Goal: Task Accomplishment & Management: Manage account settings

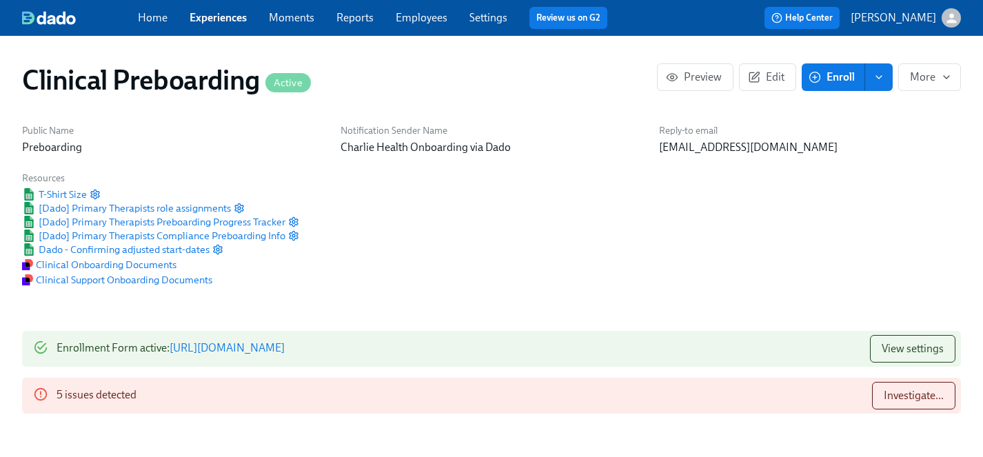
click at [221, 17] on link "Experiences" at bounding box center [218, 17] width 57 height 13
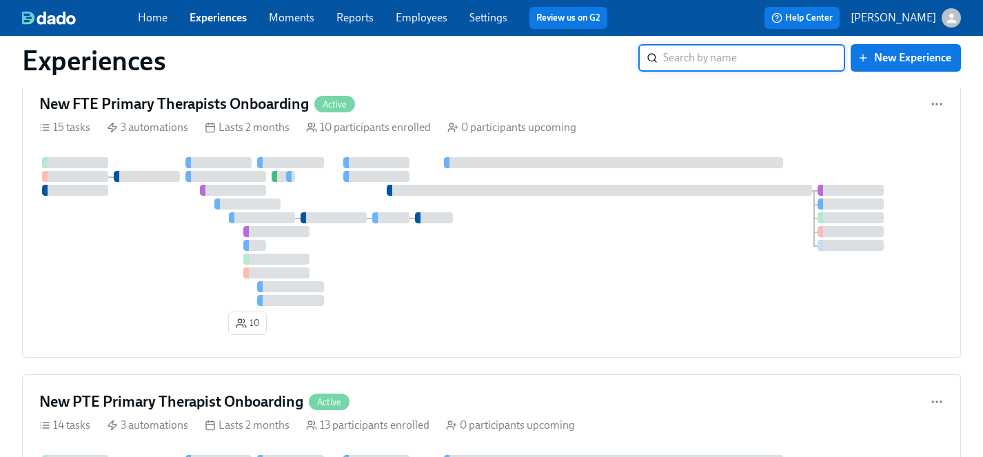
scroll to position [2621, 0]
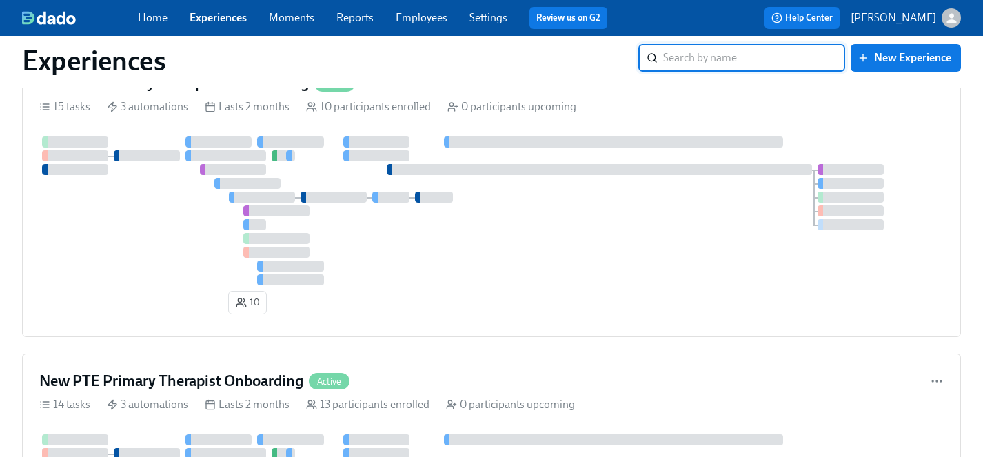
click at [151, 281] on div at bounding box center [491, 210] width 904 height 149
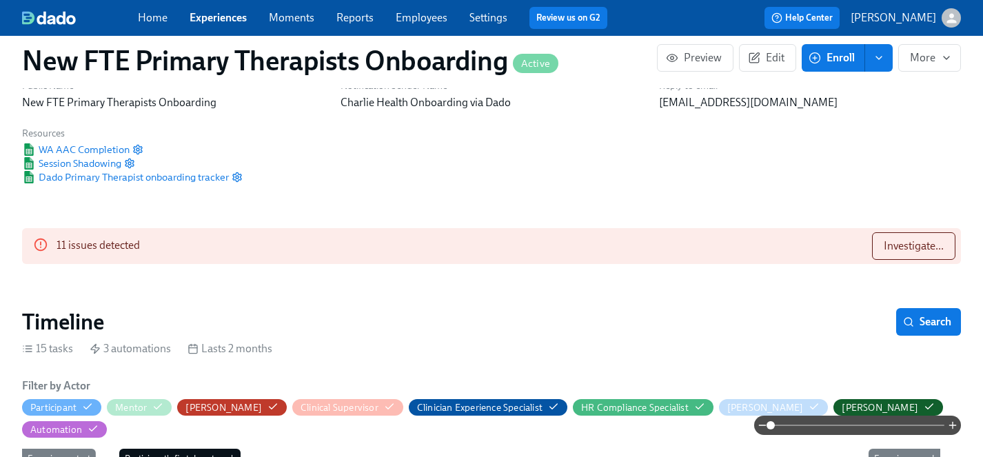
scroll to position [45, 0]
click at [910, 244] on span "Investigate..." at bounding box center [913, 245] width 60 height 14
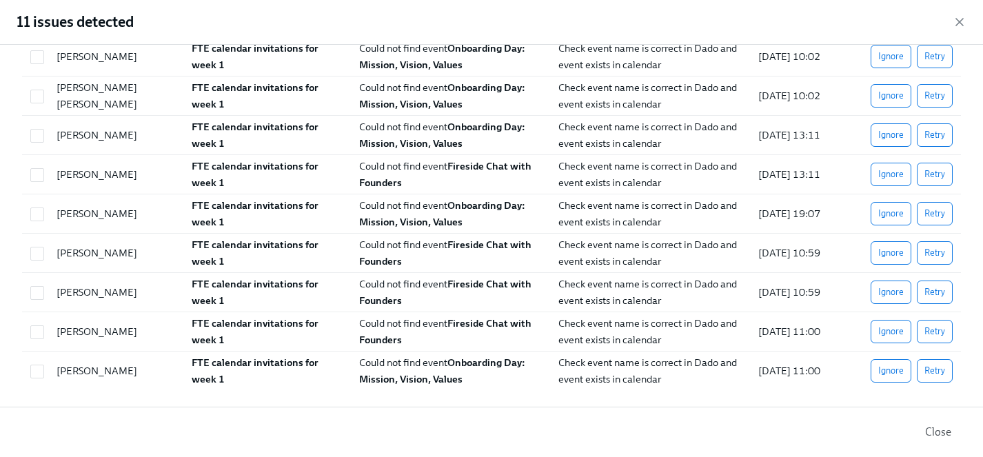
scroll to position [0, 0]
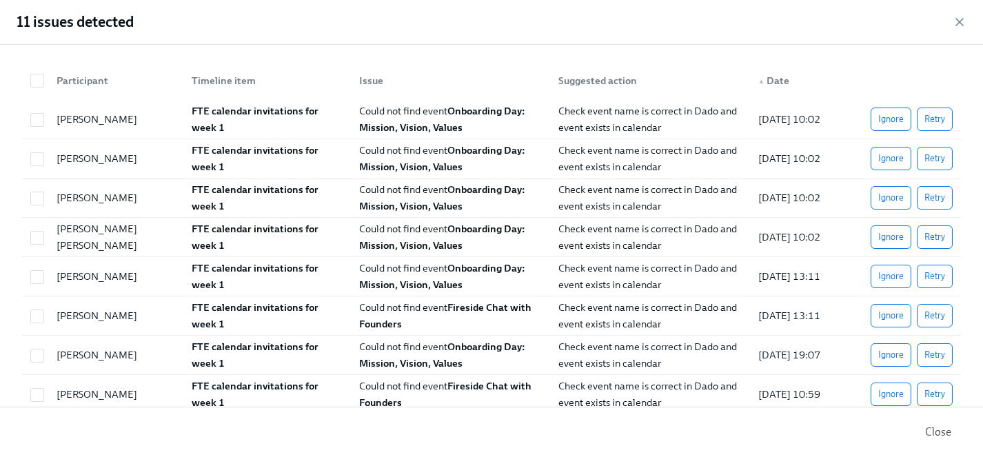
click at [943, 431] on span "Close" at bounding box center [938, 432] width 26 height 14
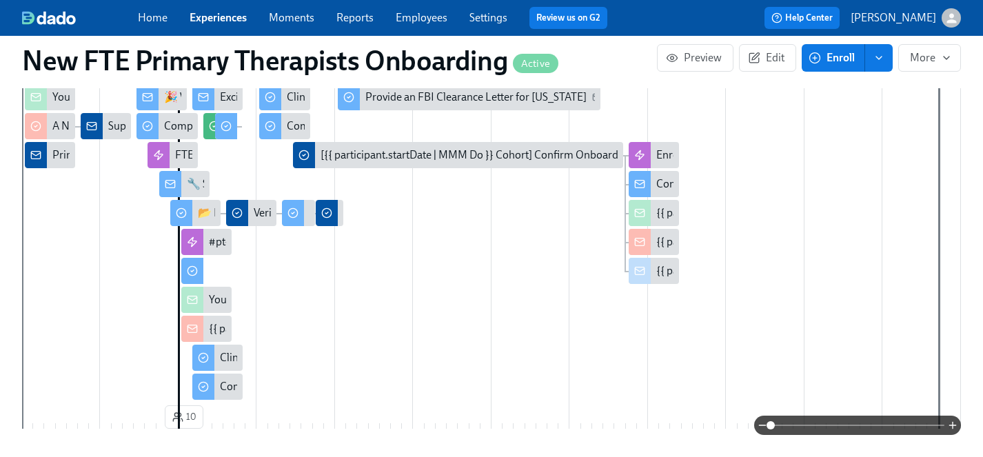
scroll to position [401, 0]
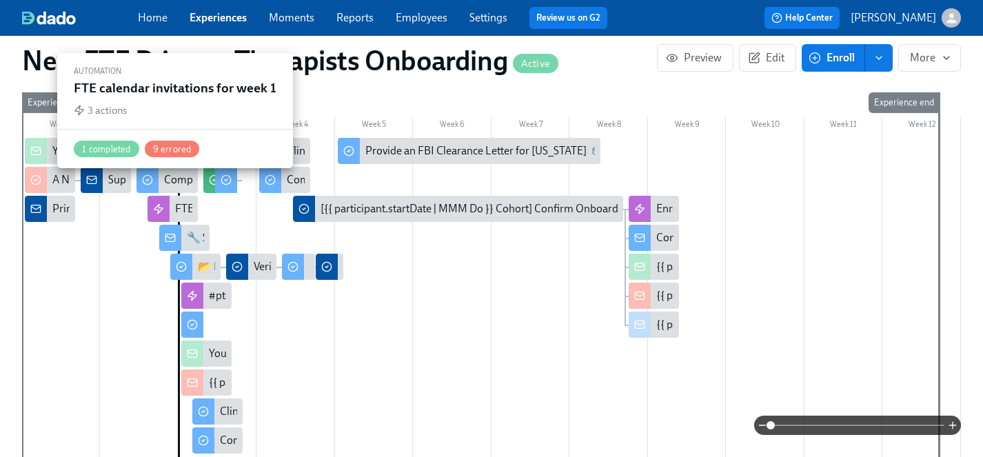
click at [178, 201] on div "FTE calendar invitations for week 1" at bounding box center [256, 208] width 162 height 15
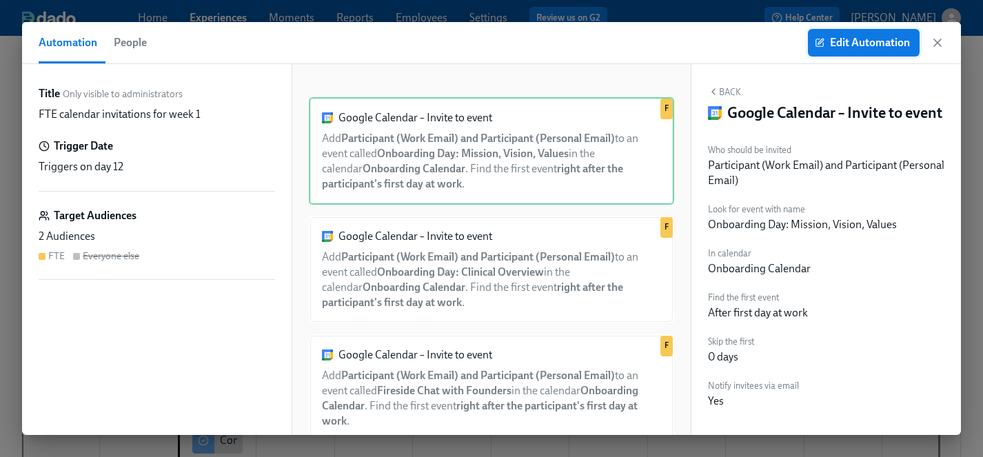
click at [857, 44] on span "Edit Automation" at bounding box center [863, 43] width 92 height 14
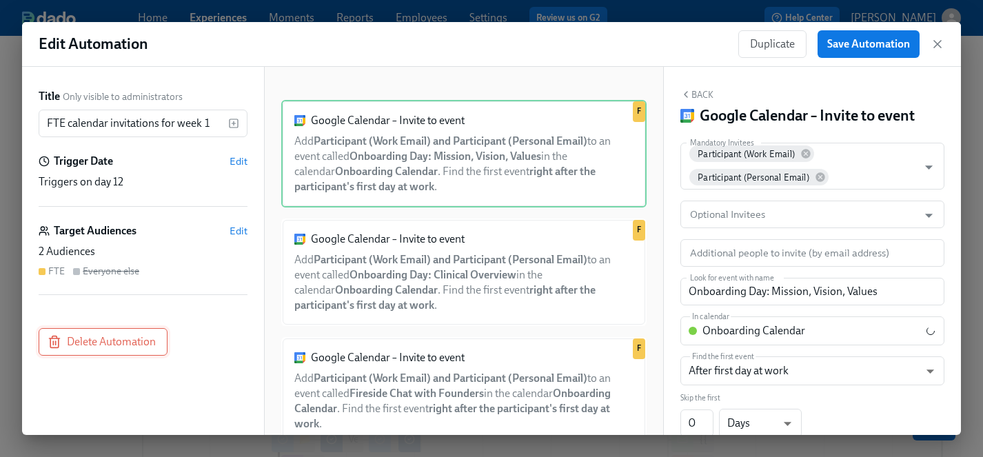
click at [132, 339] on span "Delete Automation" at bounding box center [102, 342] width 105 height 14
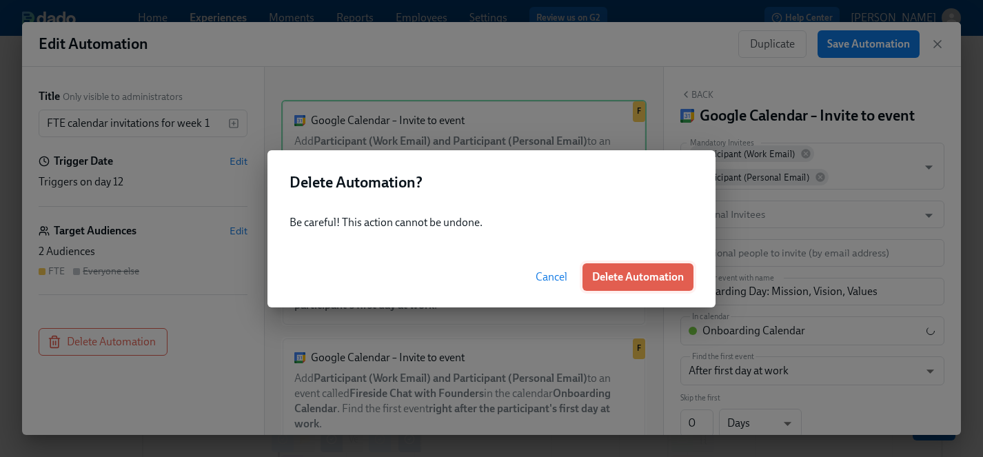
click at [651, 275] on span "Delete Automation" at bounding box center [638, 277] width 92 height 14
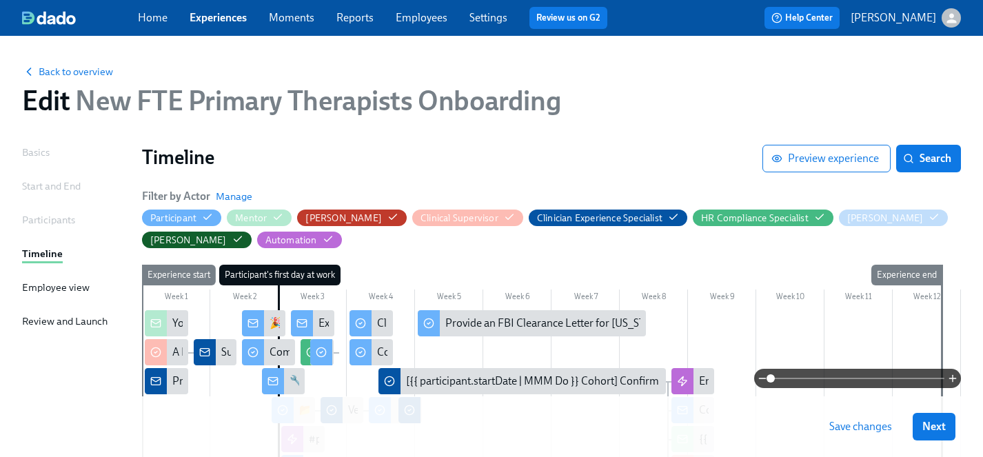
click at [850, 427] on span "Save changes" at bounding box center [860, 427] width 63 height 14
click at [938, 429] on span "Next" at bounding box center [933, 427] width 23 height 14
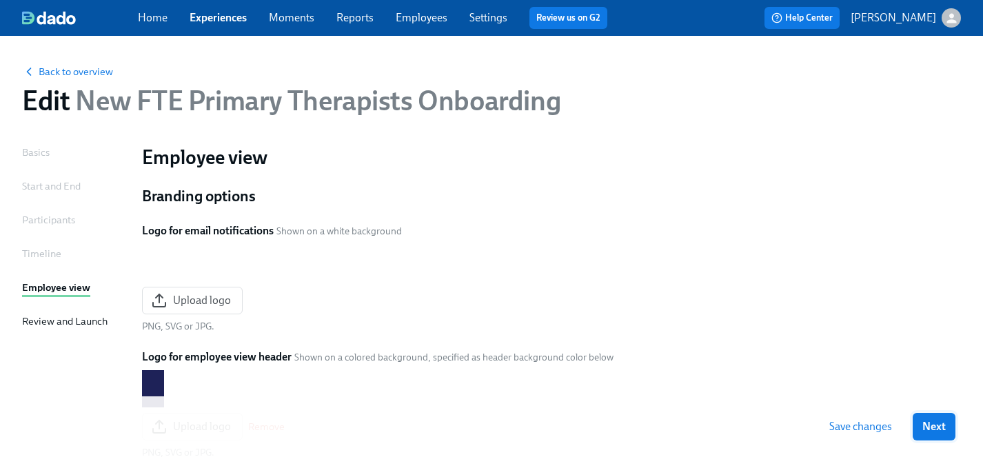
click at [937, 429] on span "Next" at bounding box center [933, 427] width 23 height 14
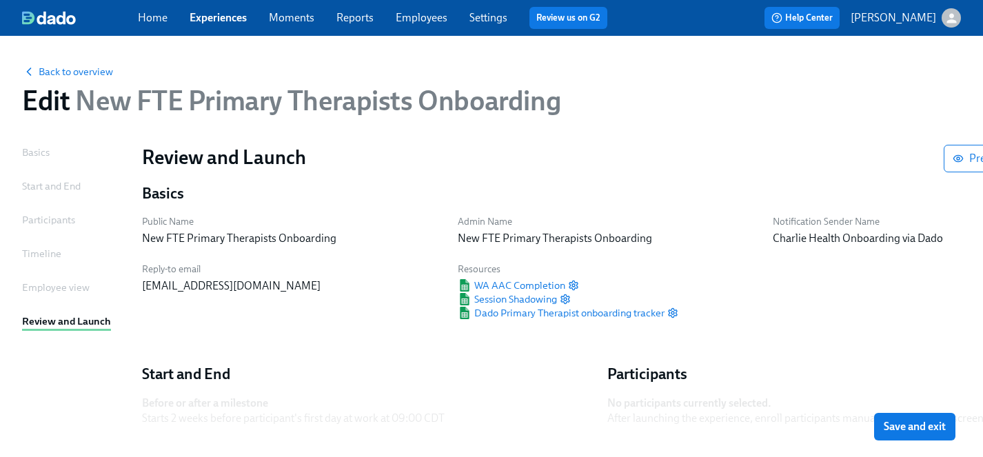
click at [937, 429] on span "Save and exit" at bounding box center [914, 427] width 62 height 14
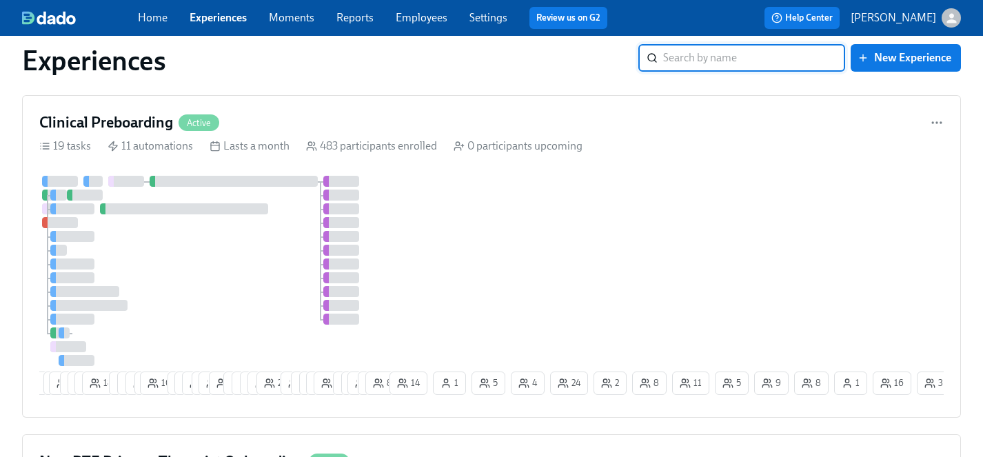
scroll to position [2522, 0]
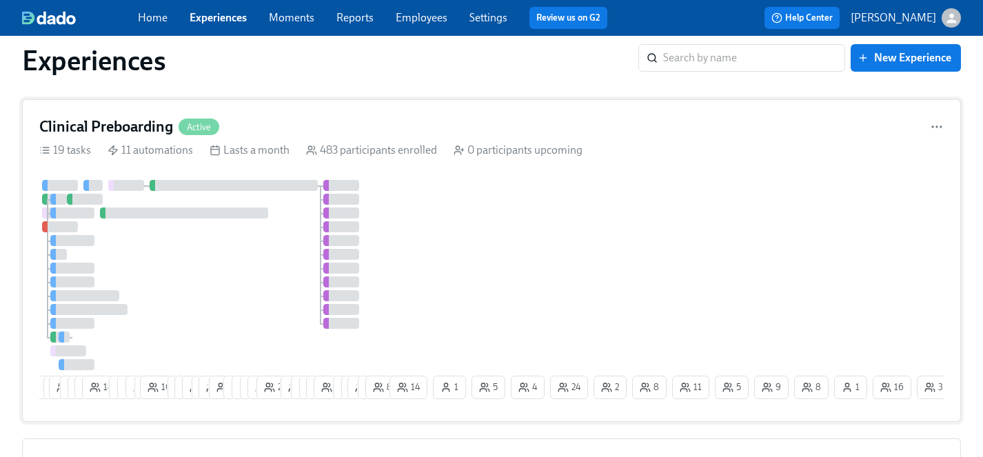
click at [277, 276] on div at bounding box center [212, 275] width 347 height 190
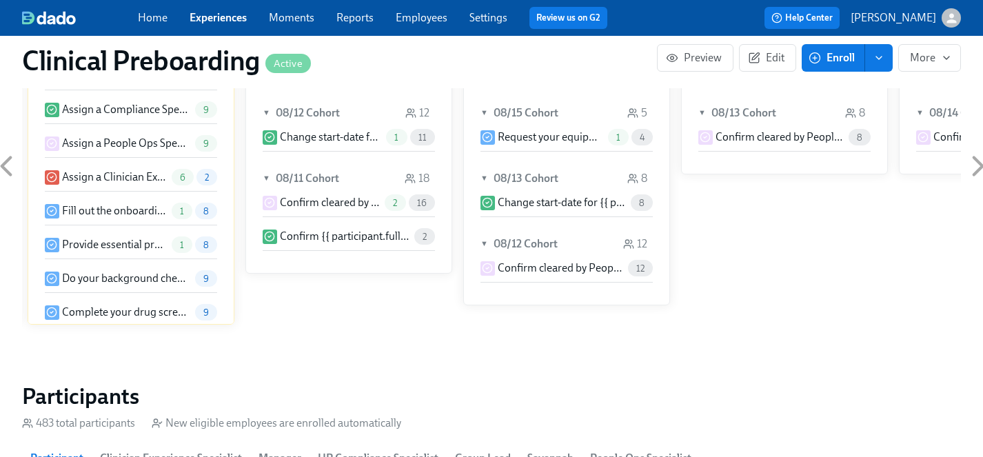
scroll to position [1337, 0]
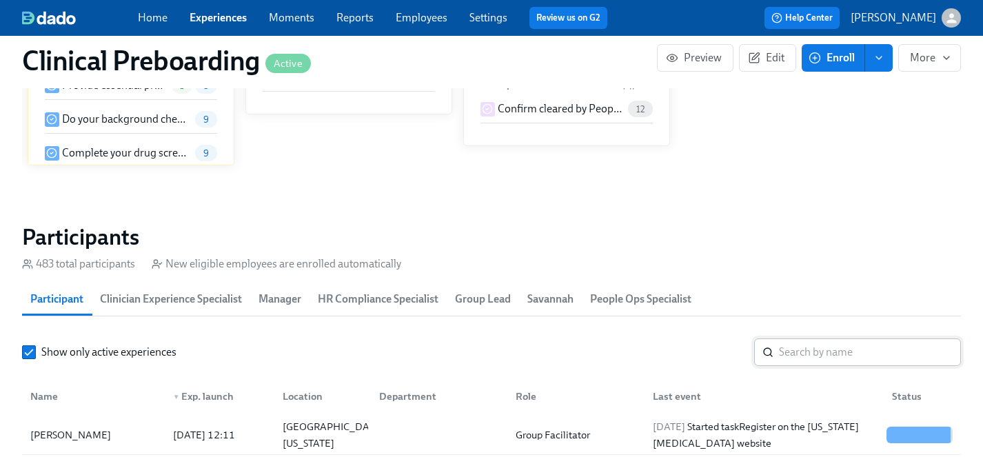
click at [815, 353] on input "search" at bounding box center [870, 352] width 182 height 28
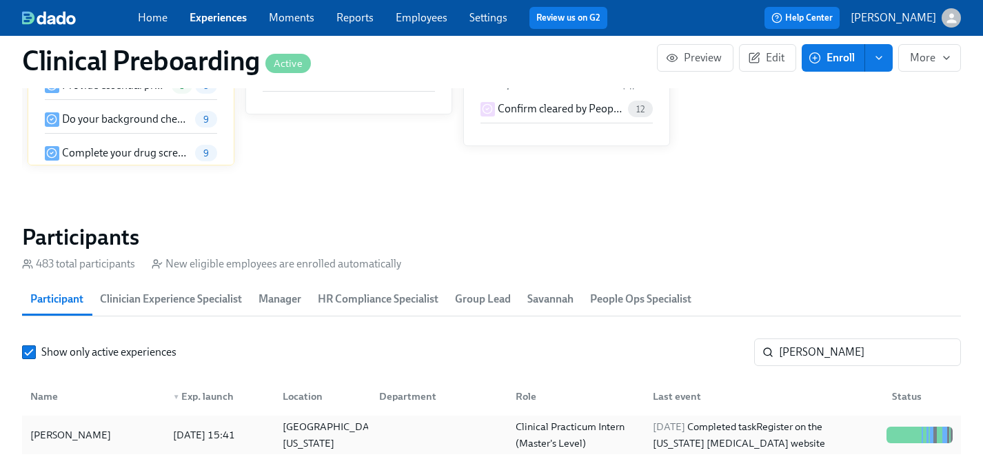
click at [52, 432] on div "[PERSON_NAME]" at bounding box center [71, 435] width 92 height 17
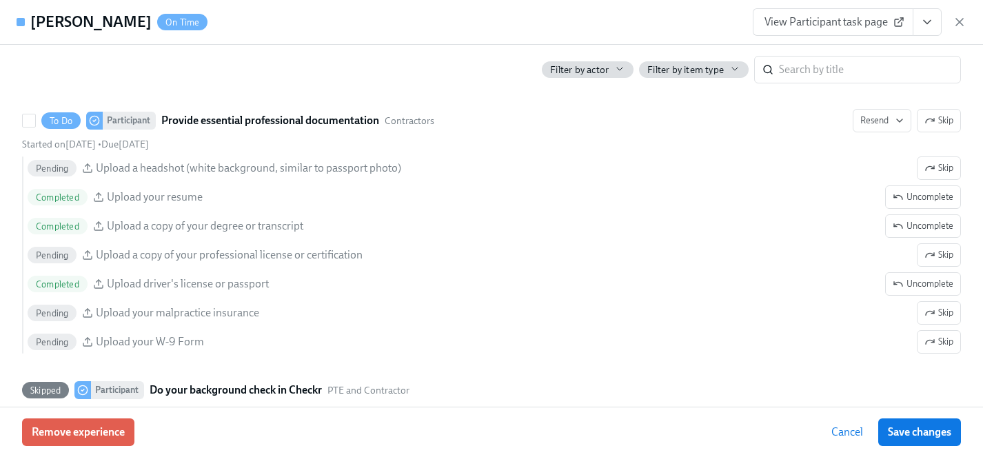
scroll to position [1372, 0]
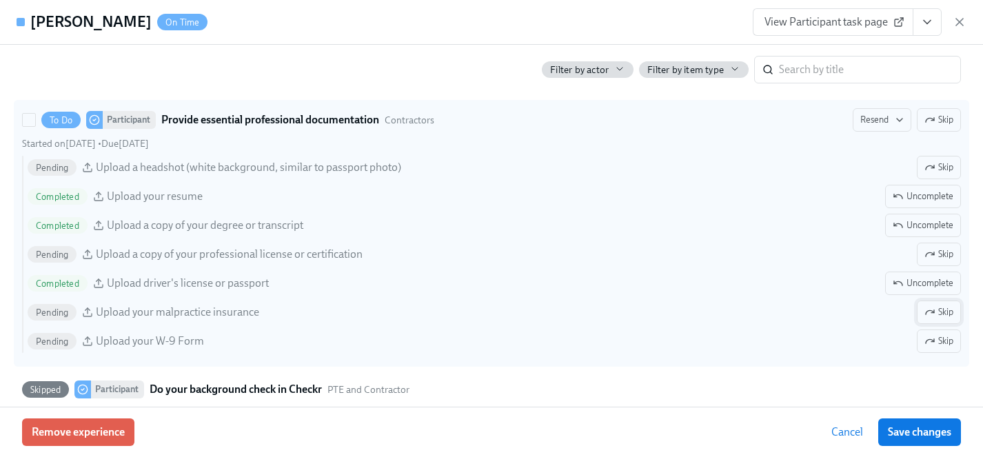
click at [939, 309] on span "Skip" at bounding box center [938, 312] width 29 height 14
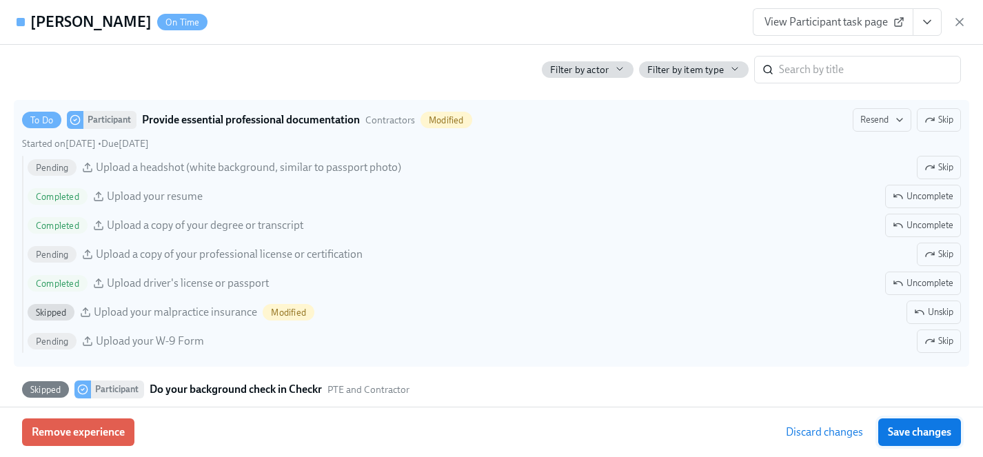
click at [917, 431] on span "Save changes" at bounding box center [919, 432] width 63 height 14
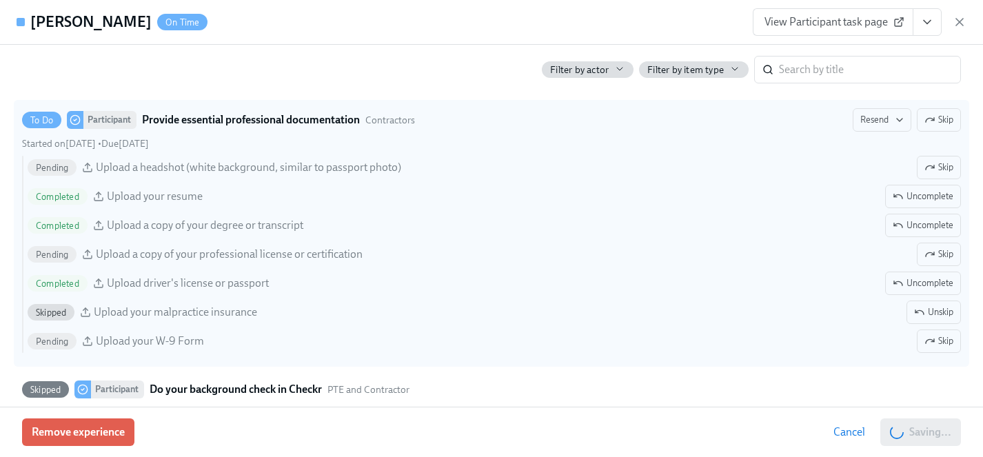
scroll to position [0, 19085]
click at [895, 431] on span "Save changes" at bounding box center [919, 432] width 63 height 14
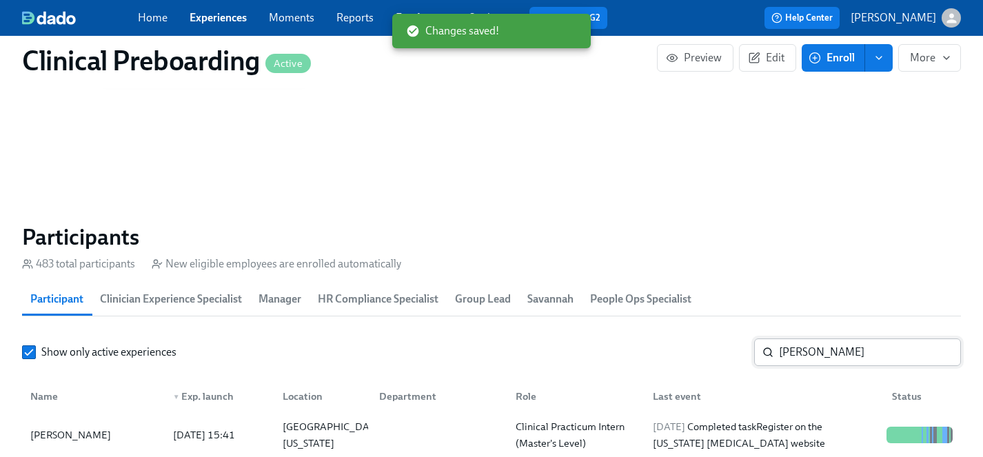
click at [820, 355] on input "[PERSON_NAME]" at bounding box center [870, 352] width 182 height 28
drag, startPoint x: 823, startPoint y: 355, endPoint x: 674, endPoint y: 355, distance: 148.9
click at [674, 355] on div "Show only active experiences [PERSON_NAME] s ​" at bounding box center [491, 352] width 939 height 28
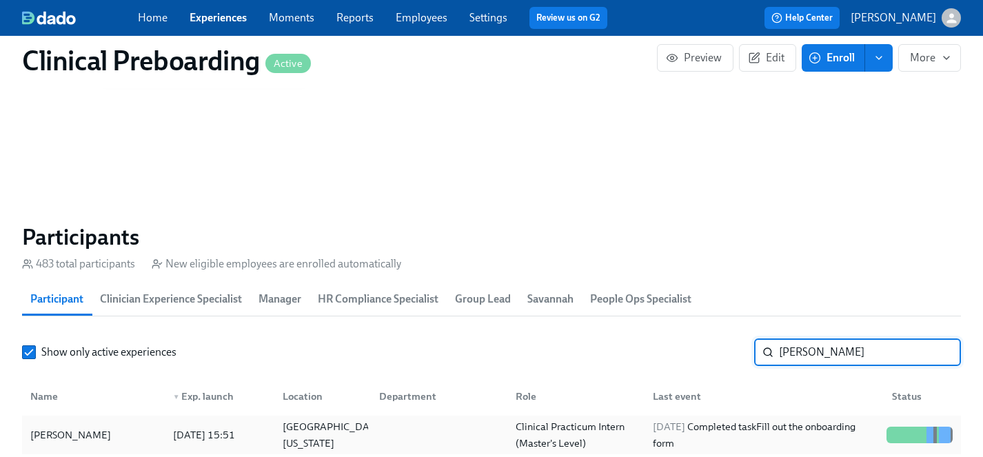
click at [45, 445] on div "[PERSON_NAME]" at bounding box center [93, 435] width 137 height 28
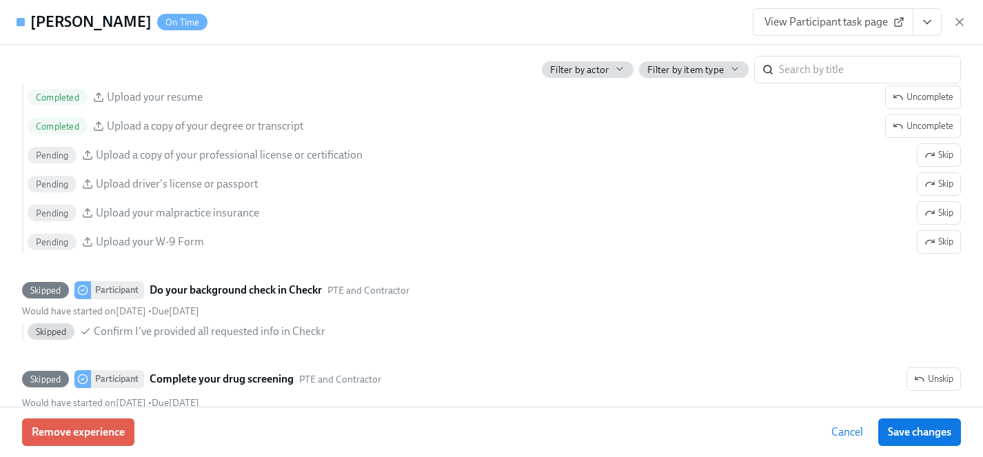
scroll to position [1498, 0]
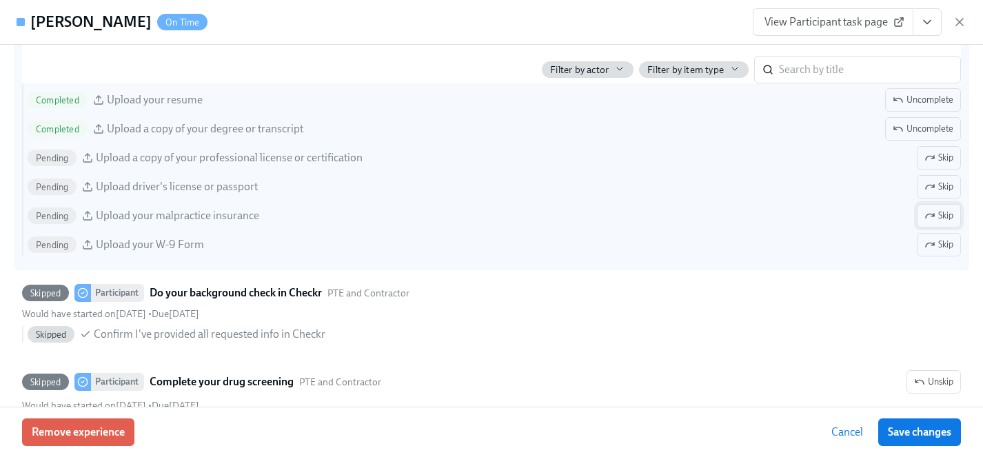
click at [950, 211] on span "Skip" at bounding box center [938, 216] width 29 height 14
click at [914, 430] on span "Save changes" at bounding box center [919, 432] width 63 height 14
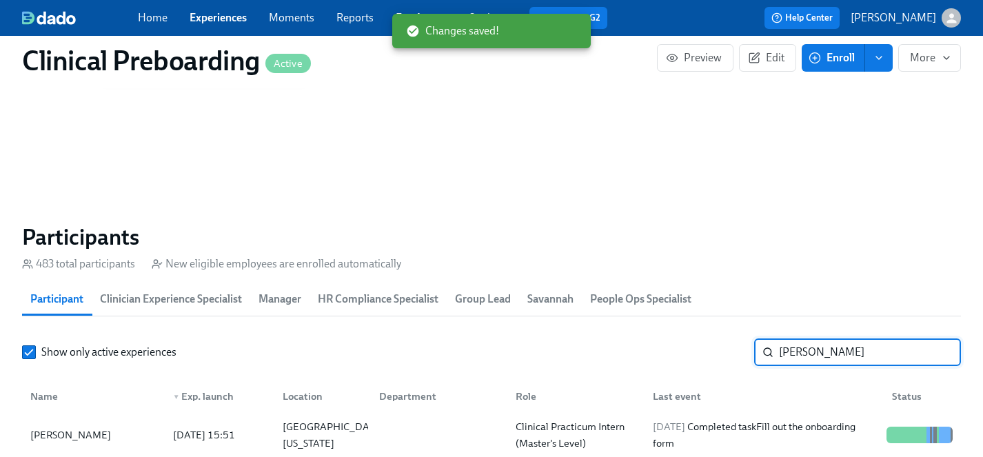
drag, startPoint x: 846, startPoint y: 351, endPoint x: 724, endPoint y: 353, distance: 121.3
click at [724, 353] on div "Show only active experiences [PERSON_NAME] ​" at bounding box center [491, 352] width 939 height 28
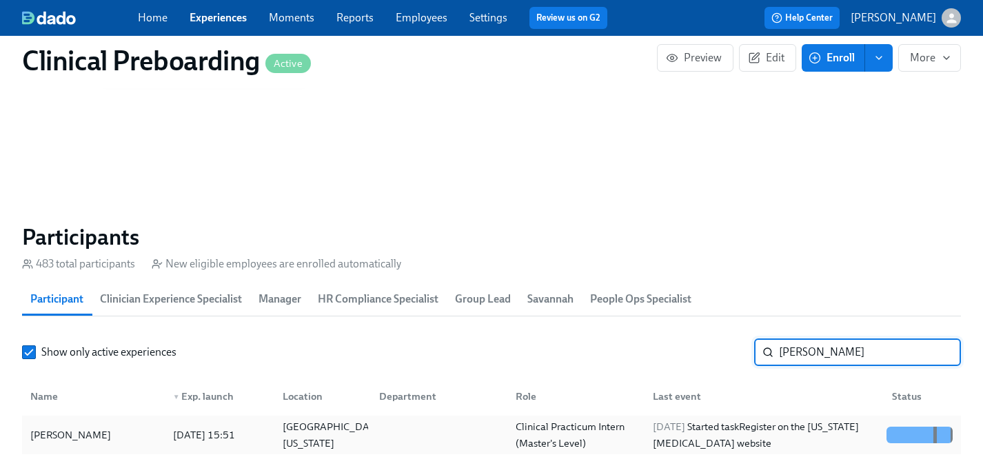
type input "[PERSON_NAME]"
click at [86, 431] on div "[PERSON_NAME]" at bounding box center [71, 435] width 92 height 17
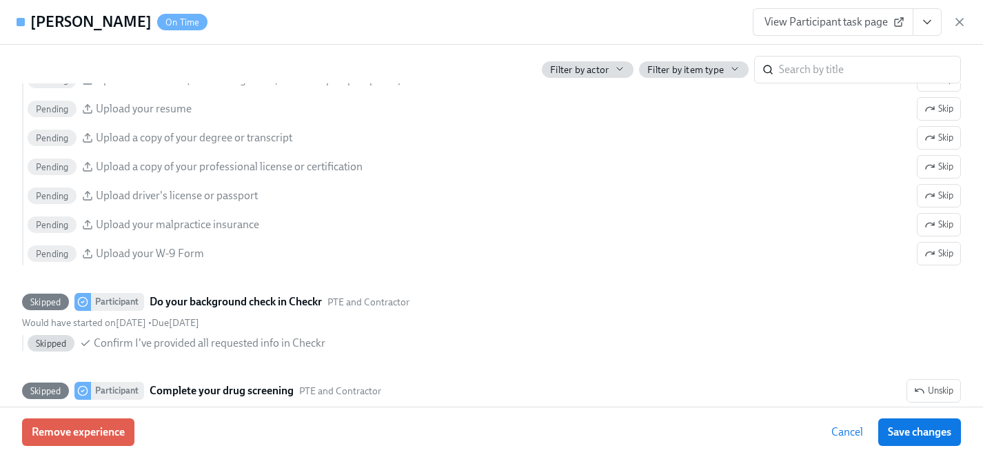
scroll to position [1593, 0]
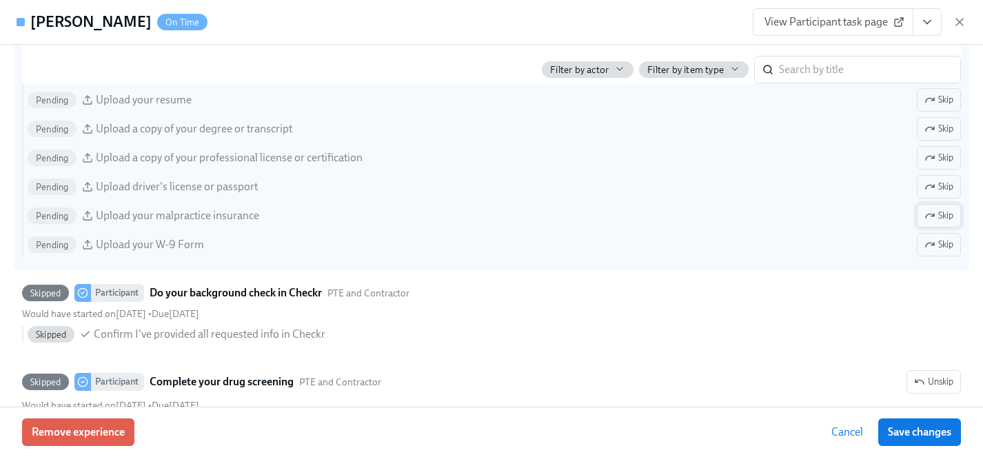
click at [928, 216] on icon "button" at bounding box center [929, 215] width 11 height 11
click at [924, 428] on span "Save changes" at bounding box center [919, 432] width 63 height 14
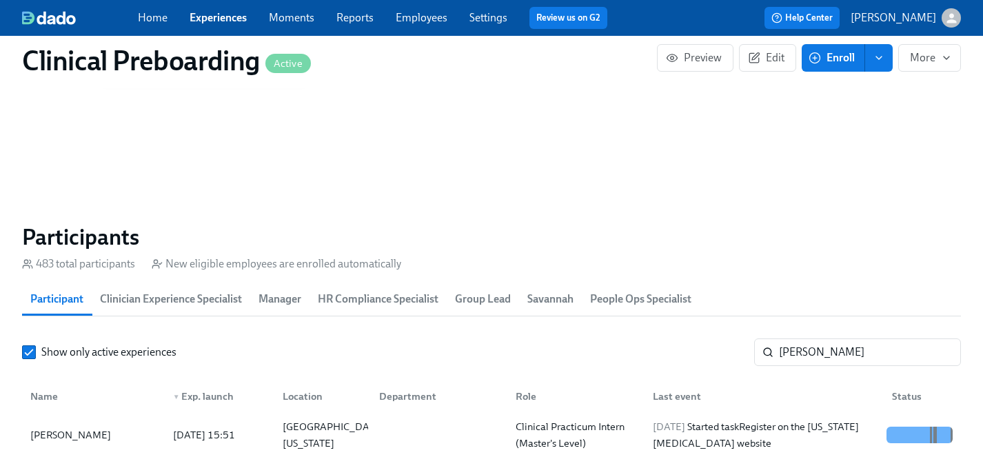
click at [421, 17] on link "Employees" at bounding box center [422, 17] width 52 height 13
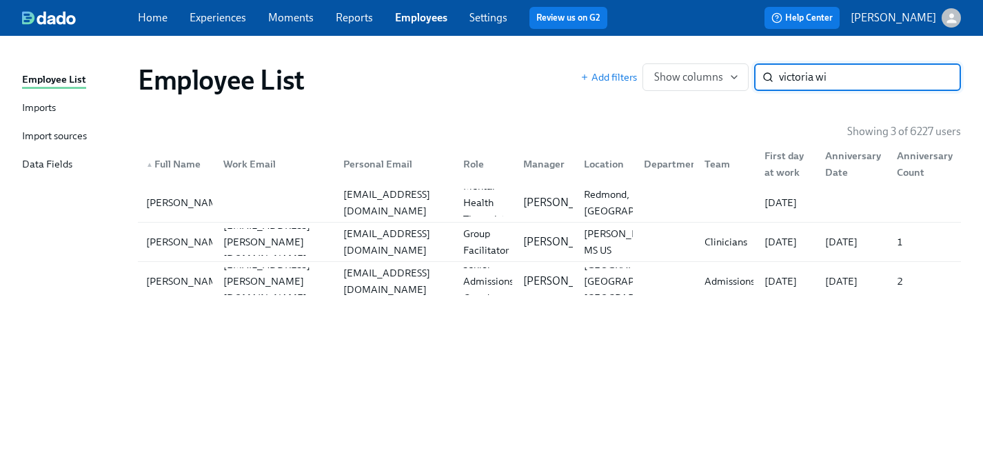
type input "victoria wi"
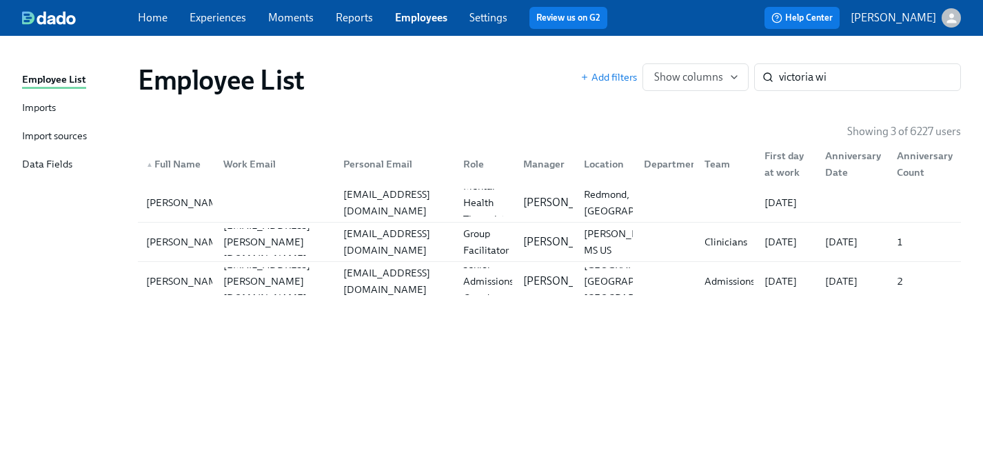
click at [209, 19] on link "Experiences" at bounding box center [218, 17] width 57 height 13
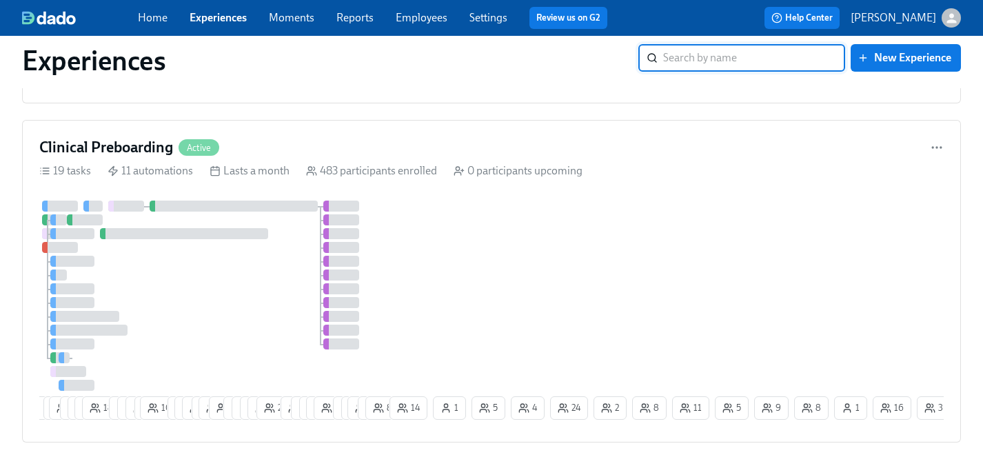
scroll to position [2517, 0]
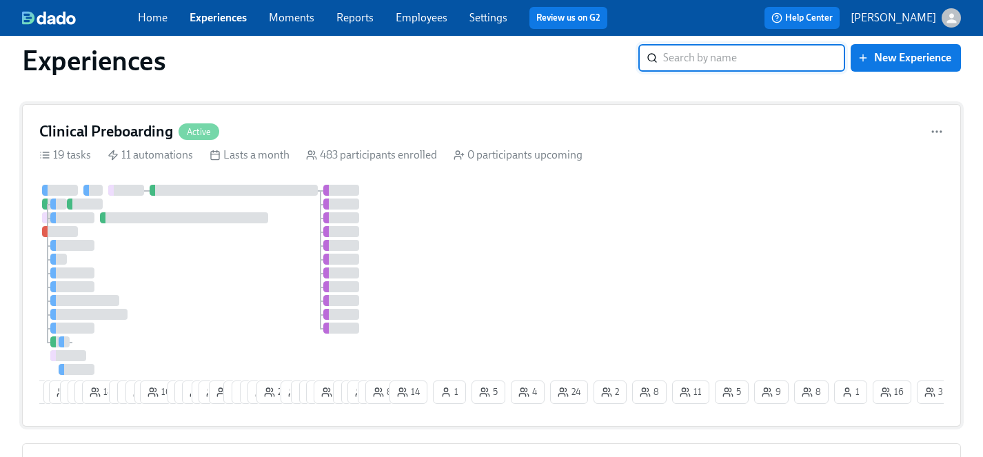
click at [241, 283] on div at bounding box center [212, 280] width 347 height 190
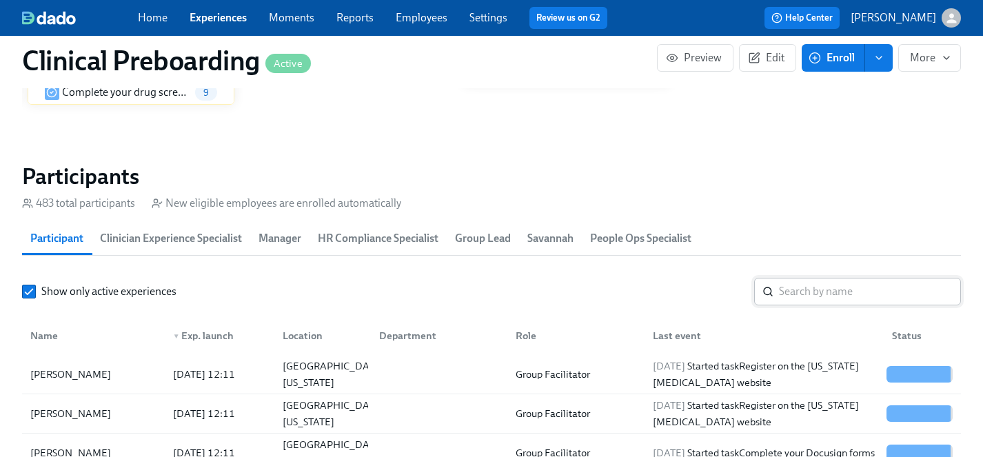
scroll to position [1429, 0]
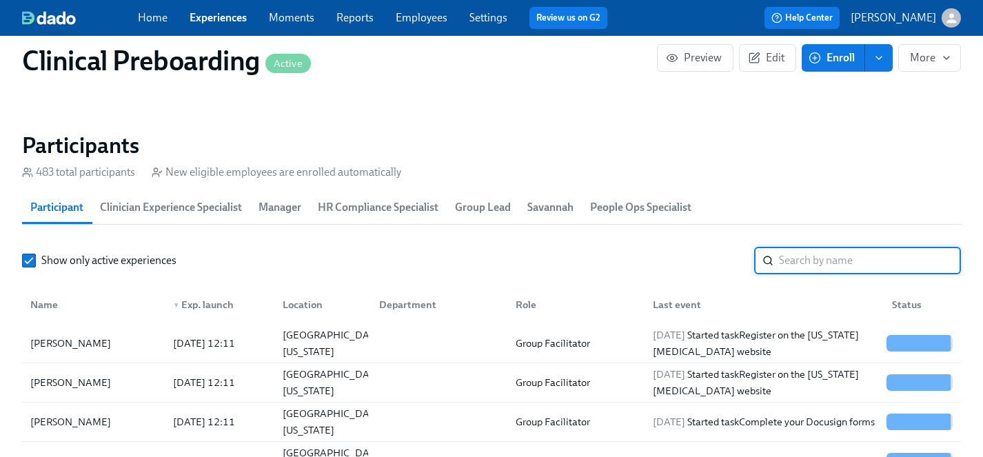
click at [836, 252] on input "search" at bounding box center [870, 261] width 182 height 28
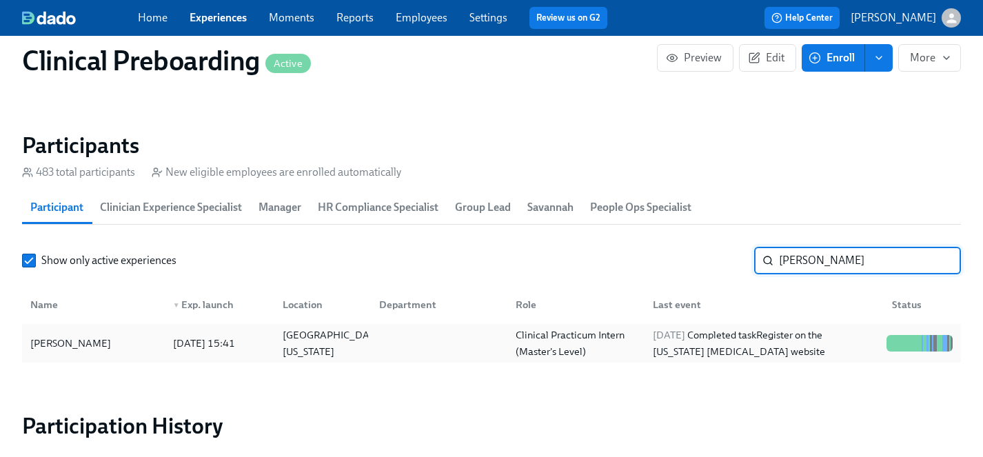
click at [69, 333] on div "[PERSON_NAME]" at bounding box center [93, 343] width 137 height 28
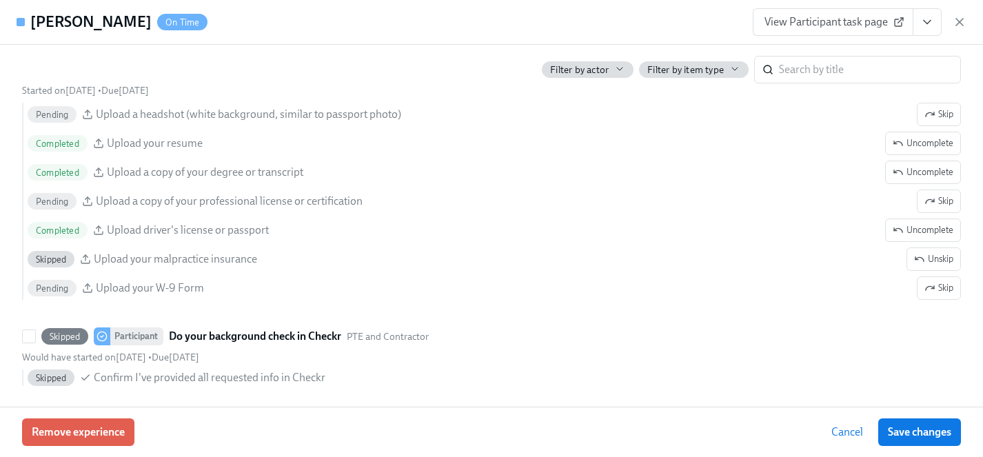
scroll to position [1424, 0]
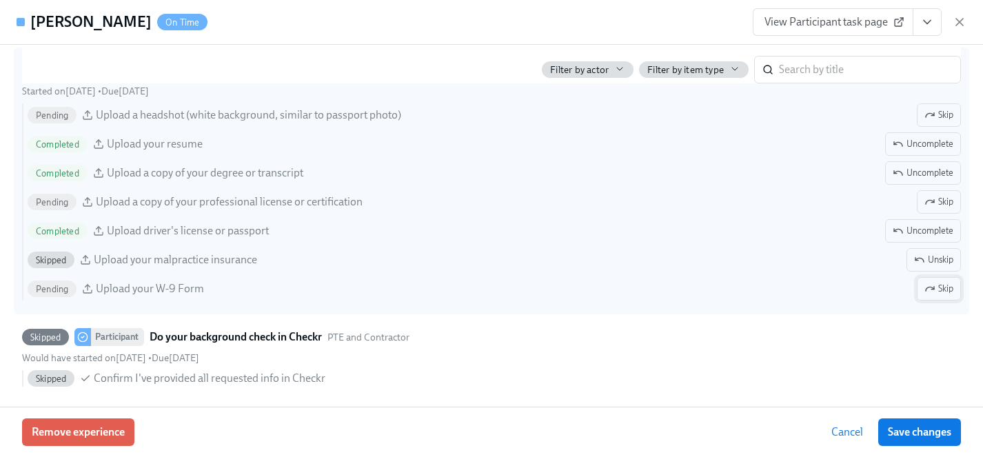
click at [941, 287] on span "Skip" at bounding box center [938, 289] width 29 height 14
click at [932, 430] on span "Save changes" at bounding box center [919, 432] width 63 height 14
click at [943, 201] on span "Skip" at bounding box center [938, 202] width 29 height 14
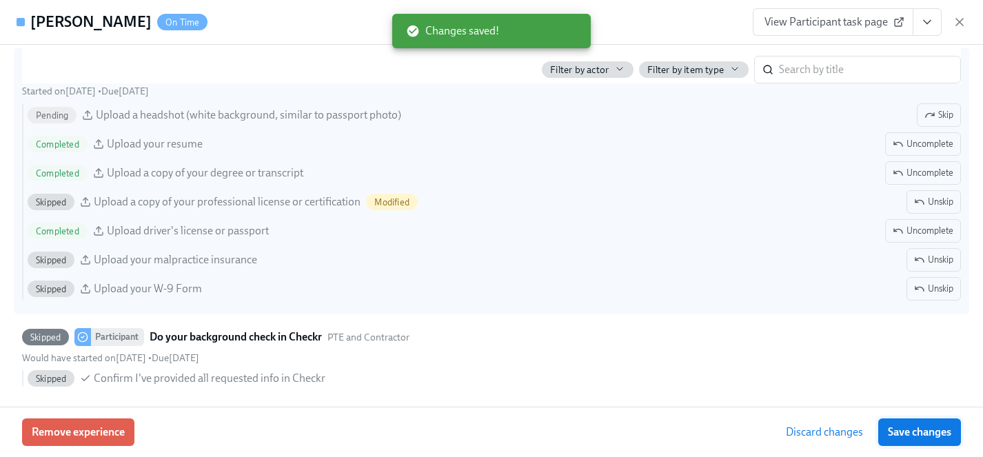
click at [918, 434] on span "Save changes" at bounding box center [919, 432] width 63 height 14
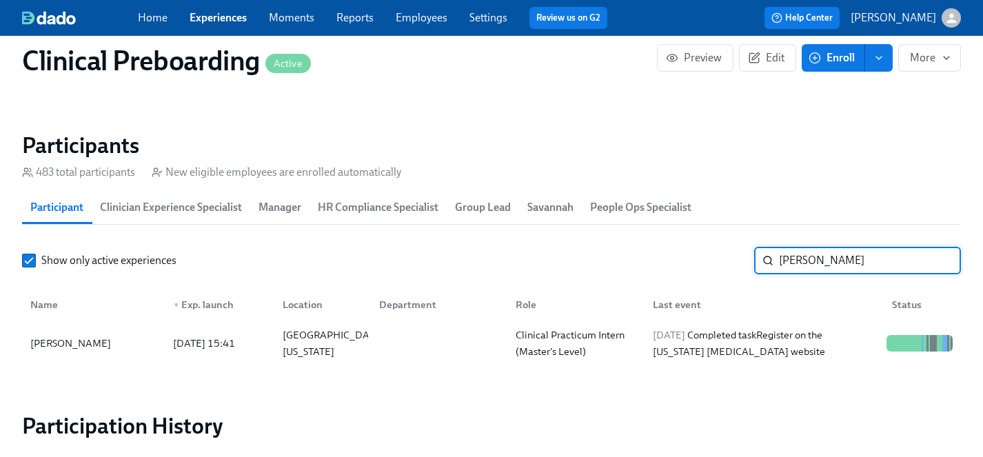
drag, startPoint x: 812, startPoint y: 256, endPoint x: 620, endPoint y: 254, distance: 191.6
click at [620, 254] on div "Show only active experiences [PERSON_NAME] s ​" at bounding box center [491, 261] width 939 height 28
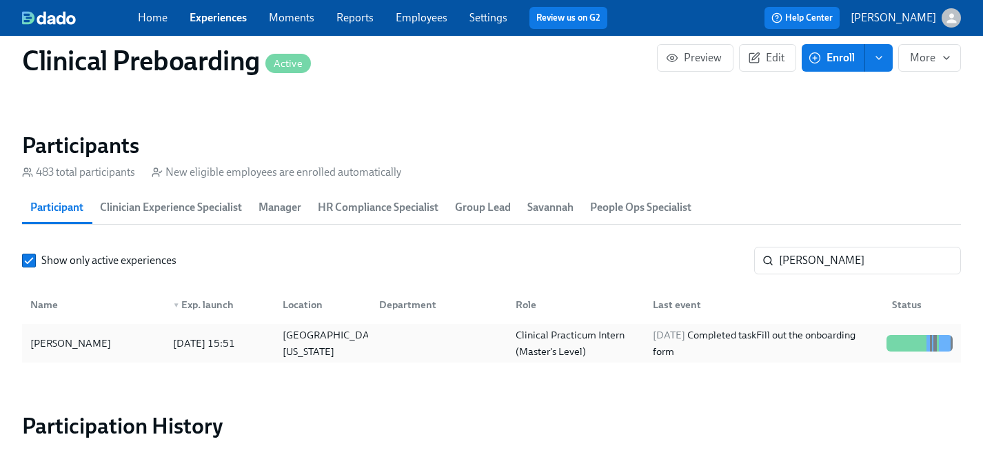
click at [74, 342] on div "[PERSON_NAME]" at bounding box center [71, 343] width 92 height 17
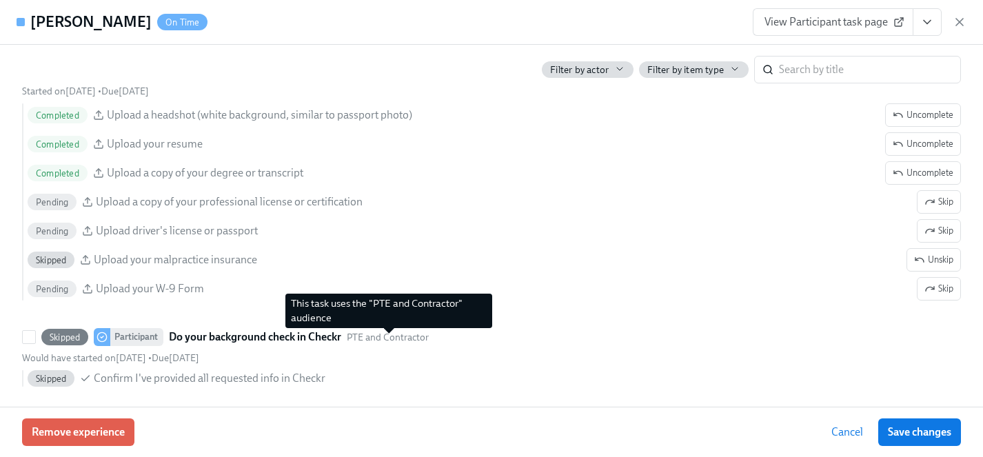
scroll to position [1451, 0]
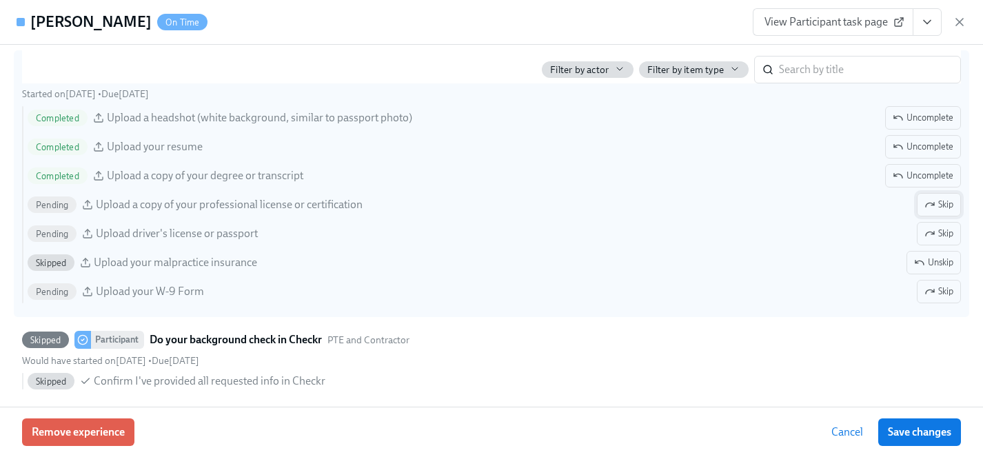
click at [948, 206] on span "Skip" at bounding box center [938, 205] width 29 height 14
click at [934, 292] on span "Skip" at bounding box center [938, 292] width 29 height 14
click at [934, 433] on span "Save changes" at bounding box center [919, 432] width 63 height 14
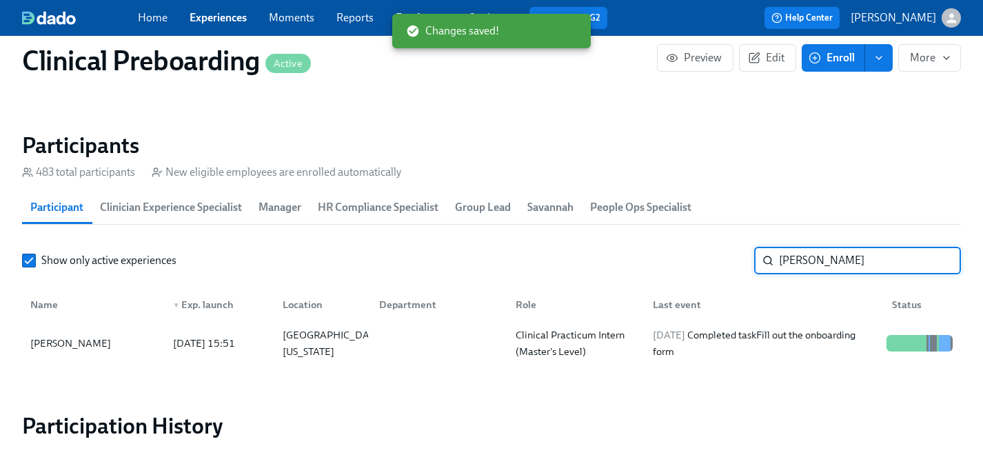
drag, startPoint x: 834, startPoint y: 262, endPoint x: 620, endPoint y: 260, distance: 213.6
click at [620, 260] on div "Show only active experiences [PERSON_NAME] ​" at bounding box center [491, 261] width 939 height 28
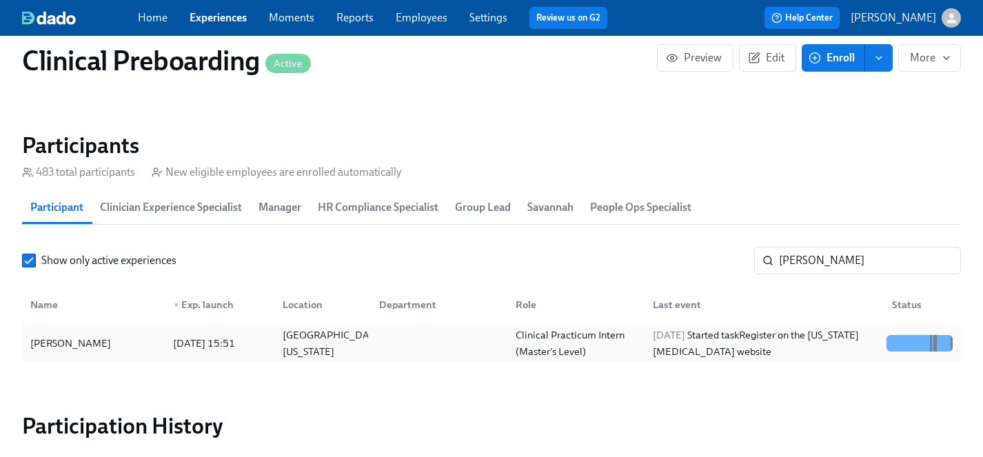
click at [42, 342] on div "[PERSON_NAME]" at bounding box center [71, 343] width 92 height 17
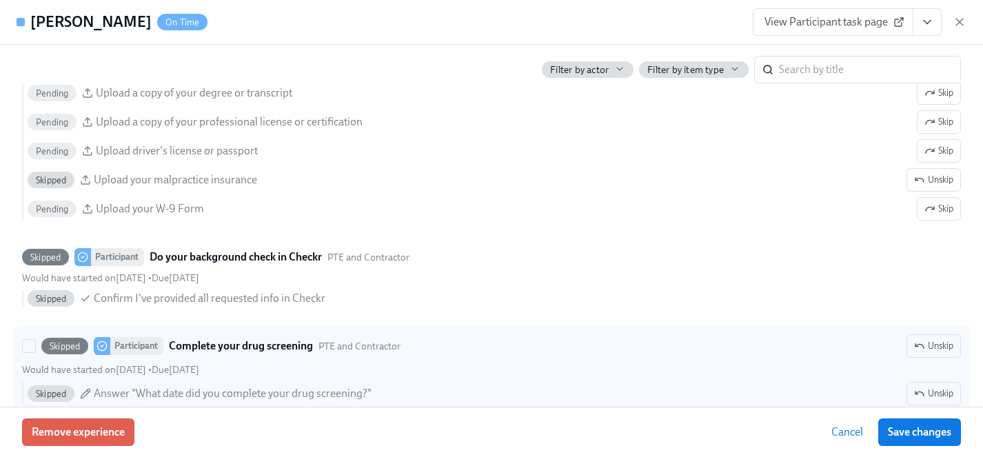
scroll to position [1604, 0]
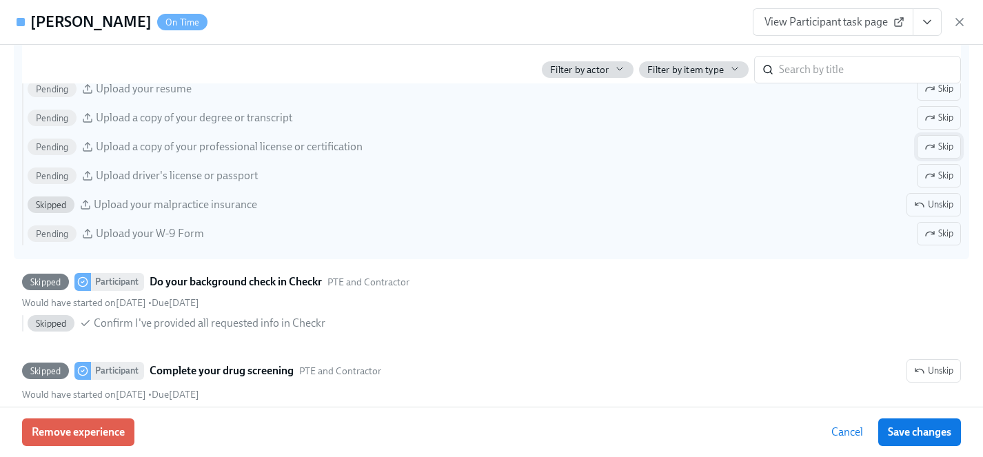
click at [944, 145] on span "Skip" at bounding box center [938, 147] width 29 height 14
click at [939, 234] on span "Skip" at bounding box center [938, 234] width 29 height 14
click at [934, 433] on span "Save changes" at bounding box center [919, 432] width 63 height 14
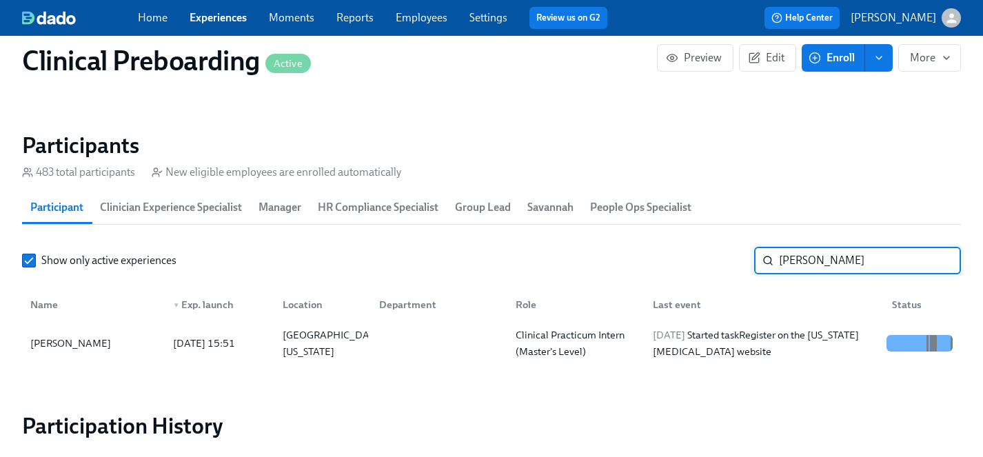
drag, startPoint x: 848, startPoint y: 263, endPoint x: 592, endPoint y: 263, distance: 255.7
click at [592, 263] on div "Show only active experiences [PERSON_NAME] ​" at bounding box center [491, 261] width 939 height 28
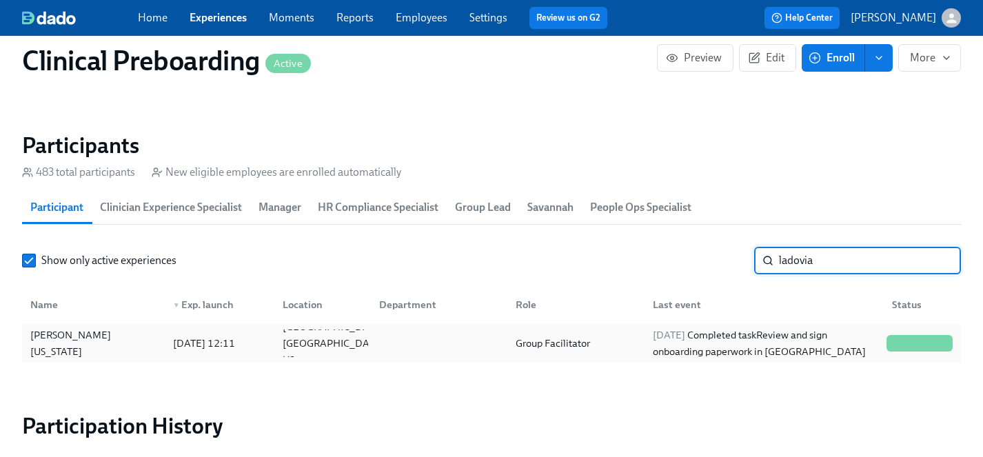
type input "ladovia"
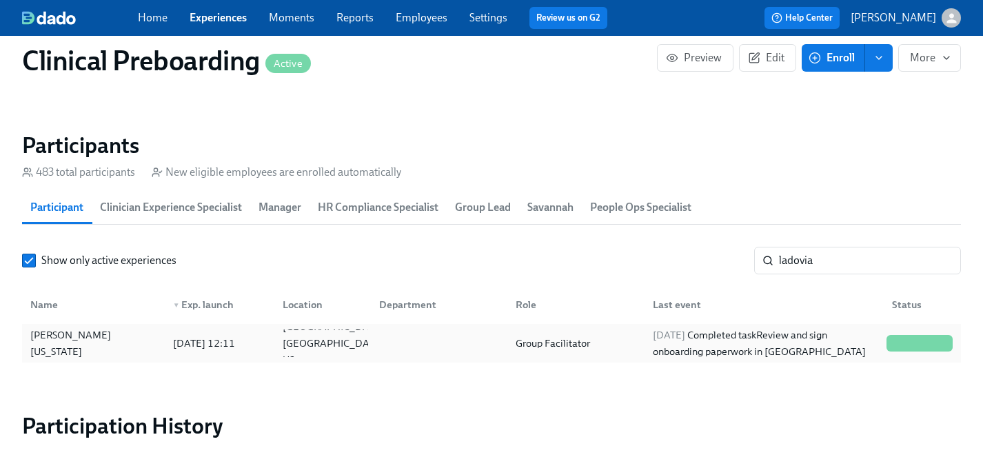
click at [94, 342] on div "[PERSON_NAME][US_STATE]" at bounding box center [93, 343] width 137 height 33
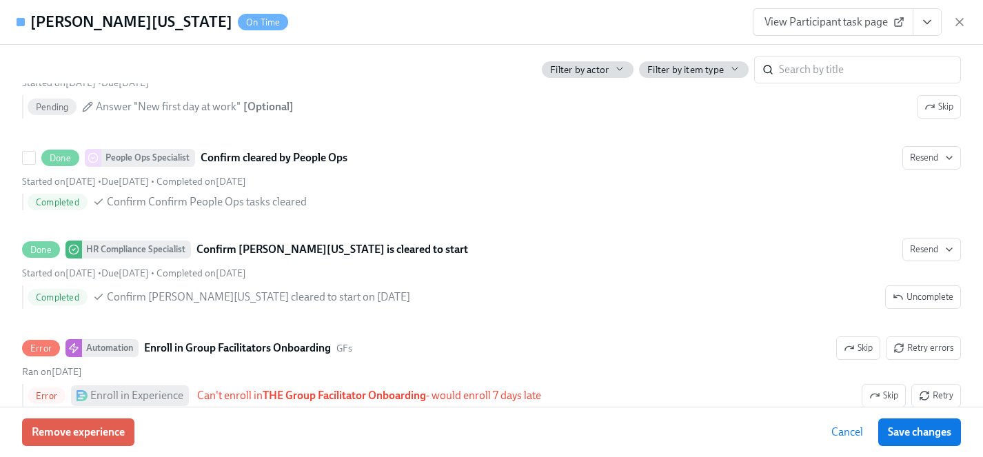
scroll to position [2885, 0]
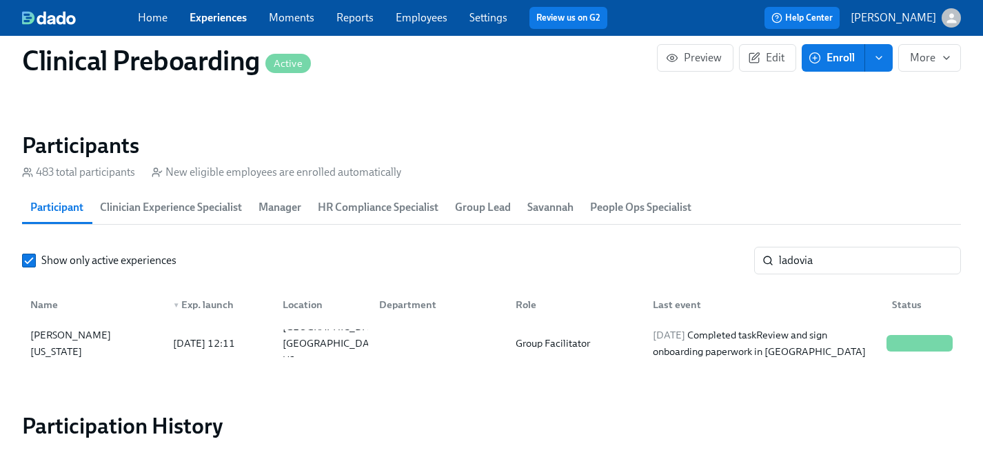
click at [213, 18] on link "Experiences" at bounding box center [218, 17] width 57 height 13
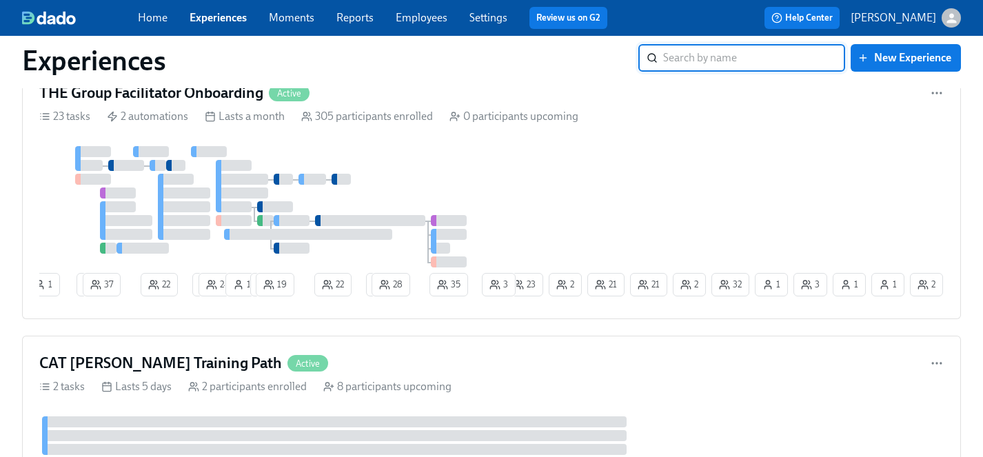
scroll to position [4506, 0]
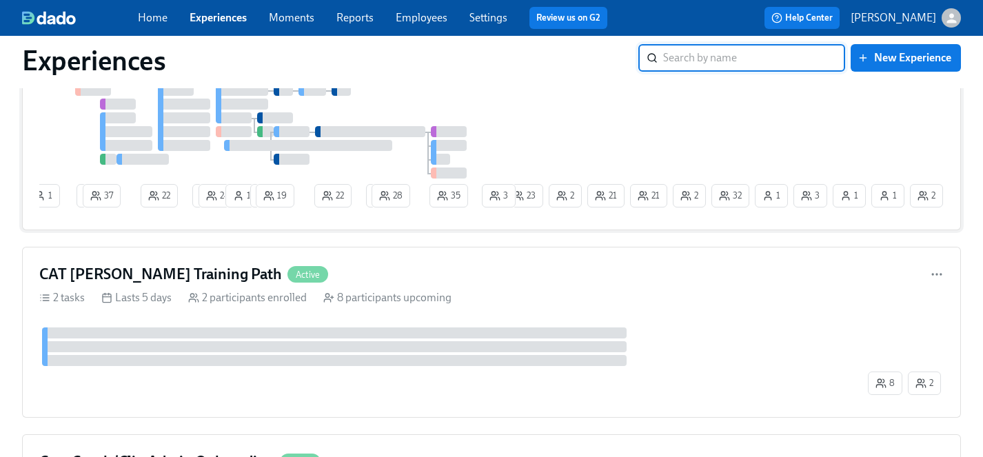
click at [567, 93] on div "1 1 37 22 1 24 1 1 19 22 1 28 35 32 2 2 3 1 21 1 21 23 2 3 1" at bounding box center [491, 135] width 904 height 156
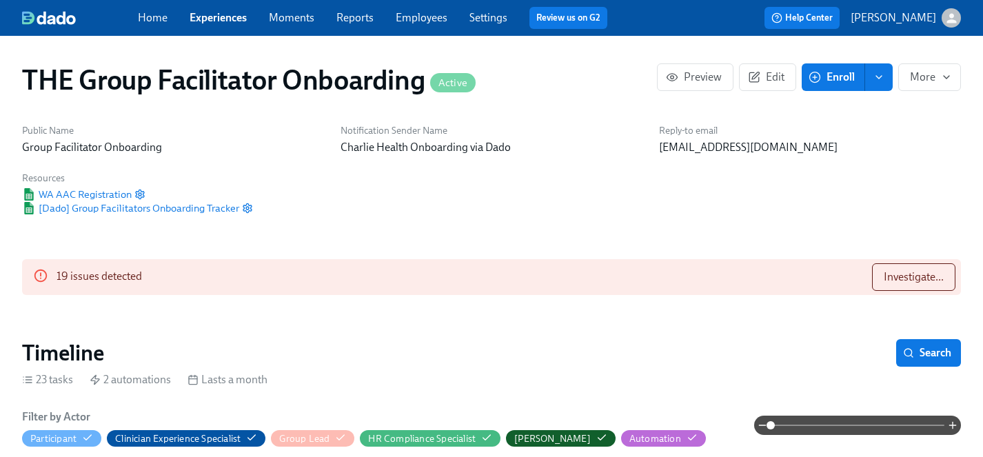
click at [837, 76] on span "Enroll" at bounding box center [832, 77] width 43 height 14
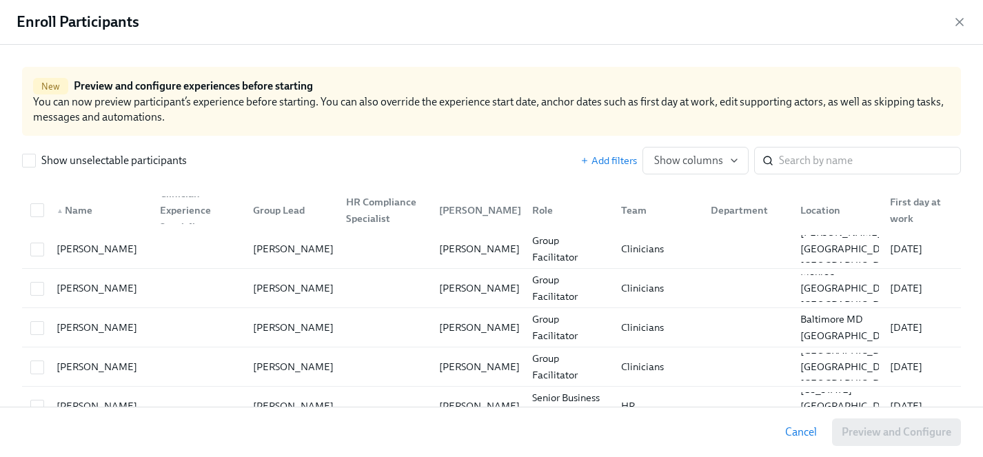
scroll to position [0, 20465]
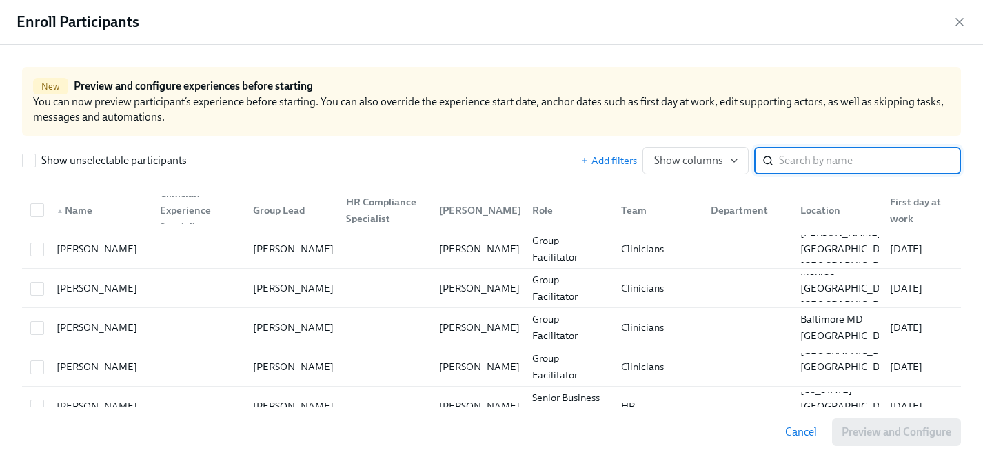
click at [815, 164] on input "search" at bounding box center [870, 161] width 182 height 28
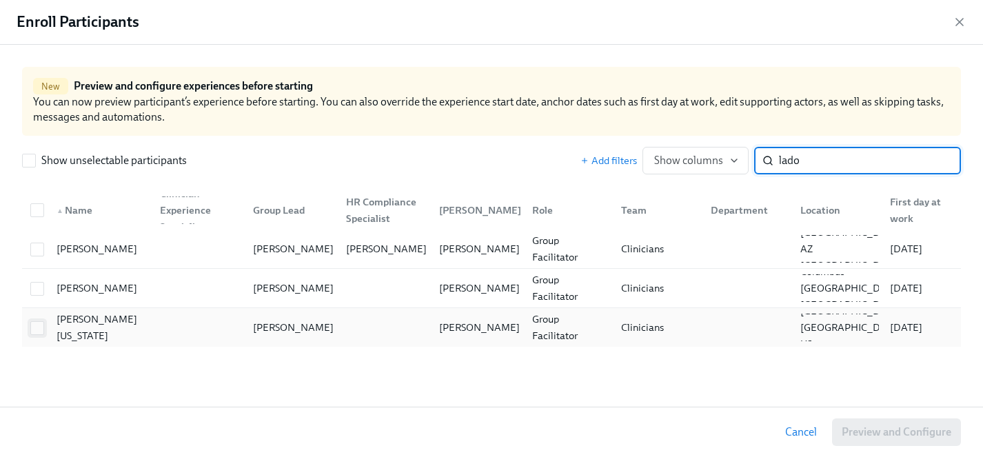
type input "lado"
click at [35, 329] on input "checkbox" at bounding box center [37, 328] width 12 height 12
checkbox input "true"
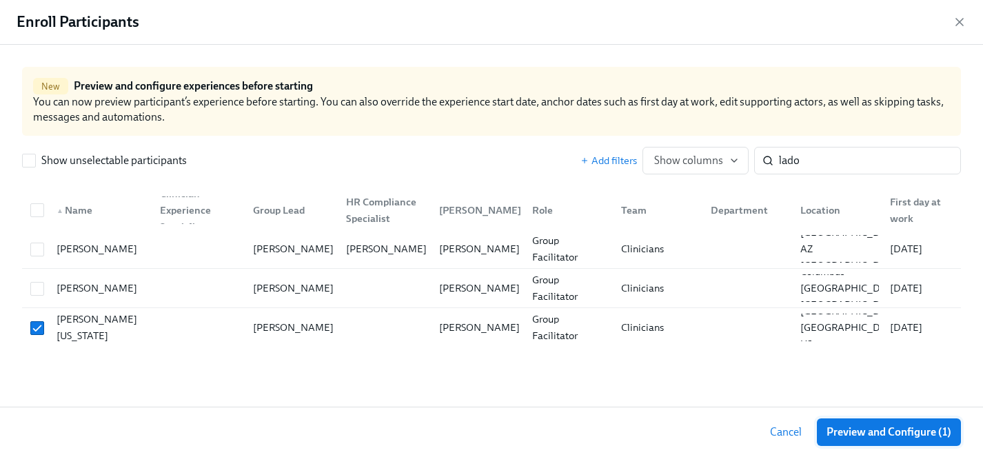
click at [851, 431] on span "Preview and Configure (1)" at bounding box center [888, 432] width 125 height 14
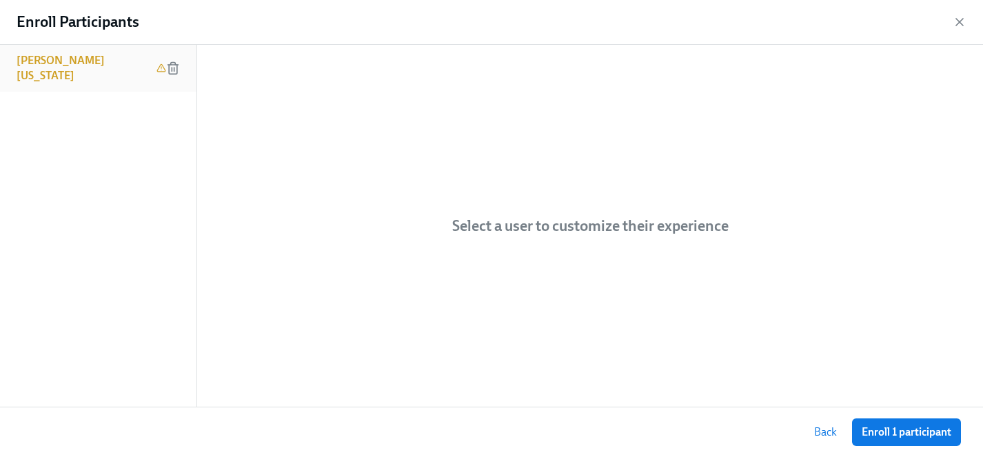
click at [90, 57] on h6 "[PERSON_NAME][US_STATE]" at bounding box center [84, 68] width 134 height 30
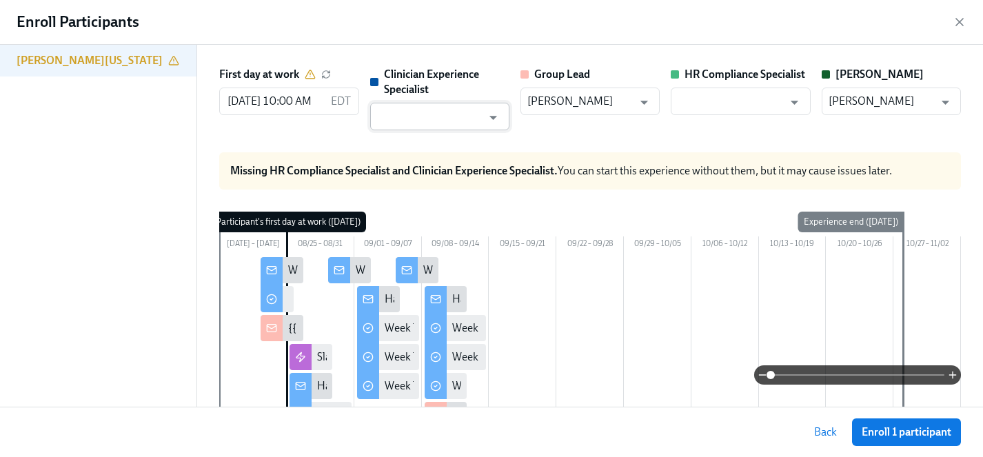
click at [387, 115] on input "text" at bounding box center [429, 117] width 105 height 28
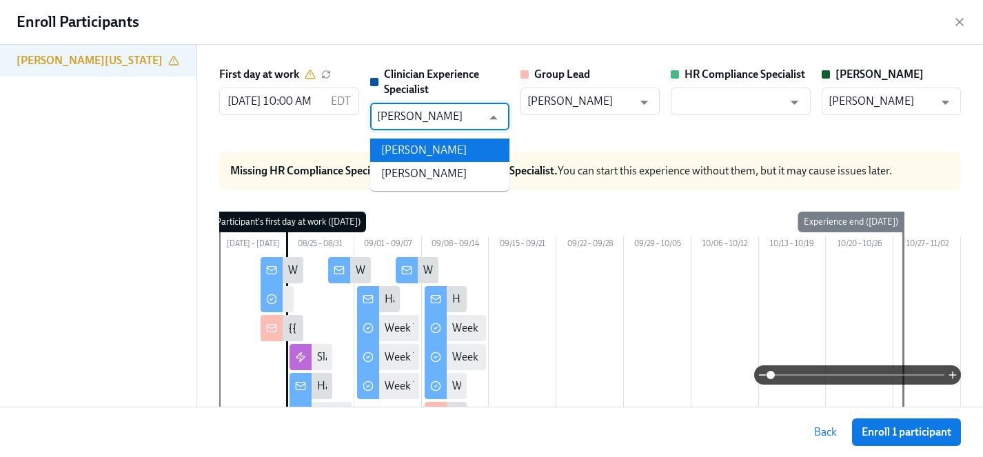
click at [421, 147] on li "[PERSON_NAME]" at bounding box center [439, 150] width 139 height 23
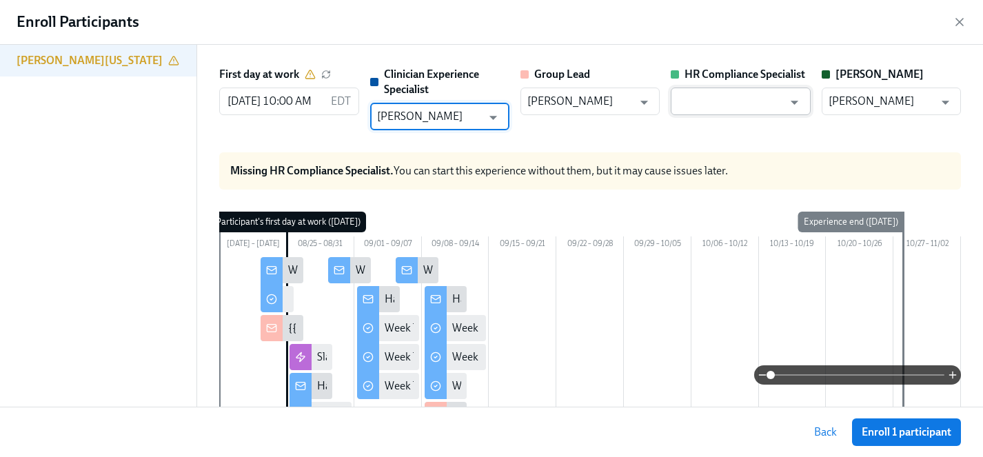
type input "[PERSON_NAME]"
click at [744, 105] on input "text" at bounding box center [729, 102] width 105 height 28
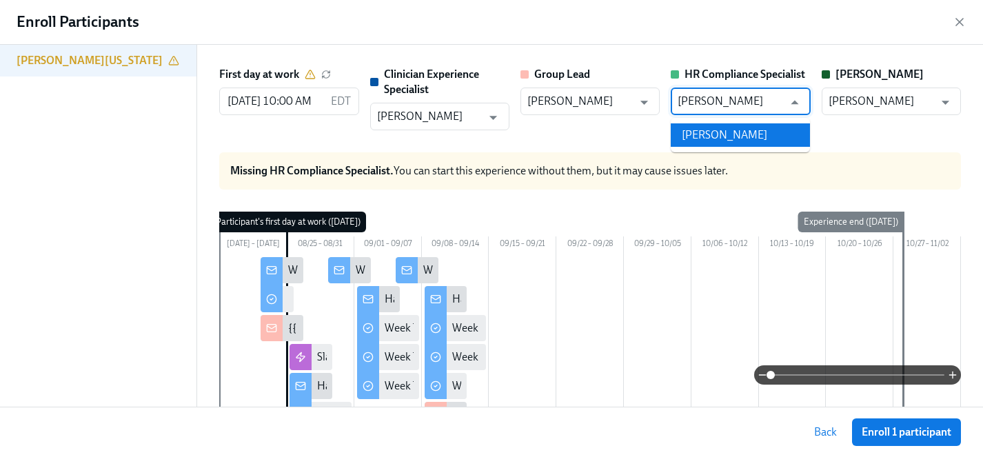
drag, startPoint x: 747, startPoint y: 130, endPoint x: 750, endPoint y: 142, distance: 12.7
click at [747, 130] on li "[PERSON_NAME]" at bounding box center [740, 134] width 139 height 23
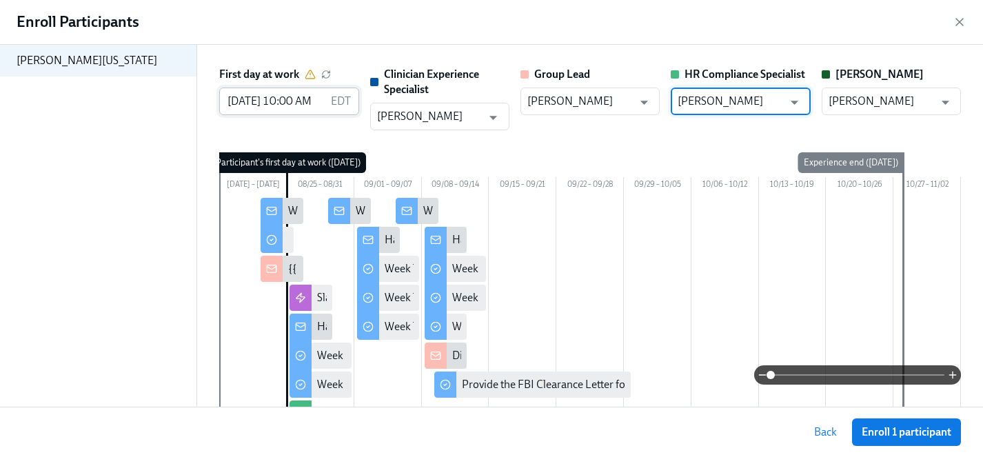
type input "[PERSON_NAME]"
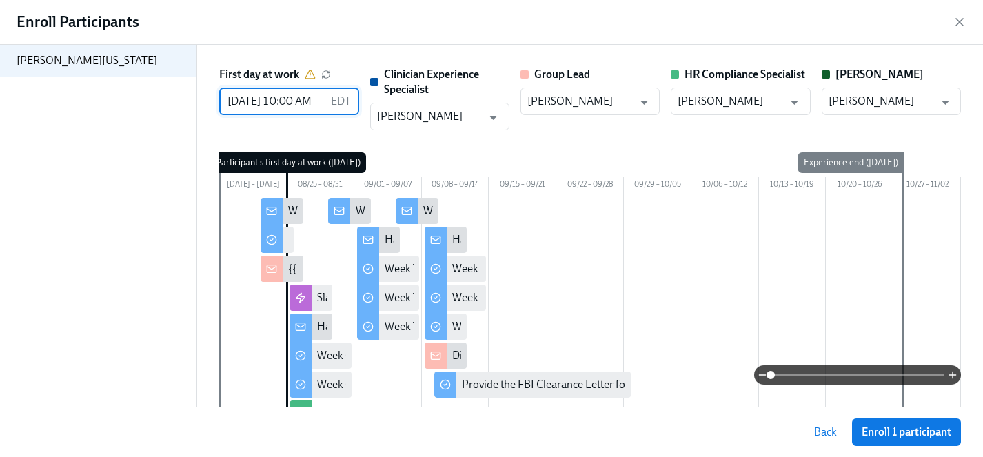
click at [247, 100] on input "[DATE] 10:00 AM" at bounding box center [271, 102] width 105 height 28
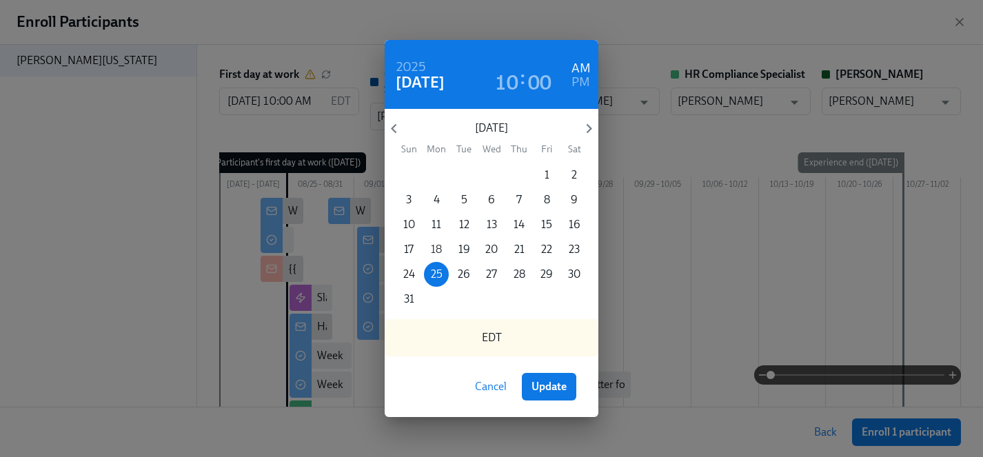
click at [436, 250] on p "18" at bounding box center [436, 249] width 11 height 15
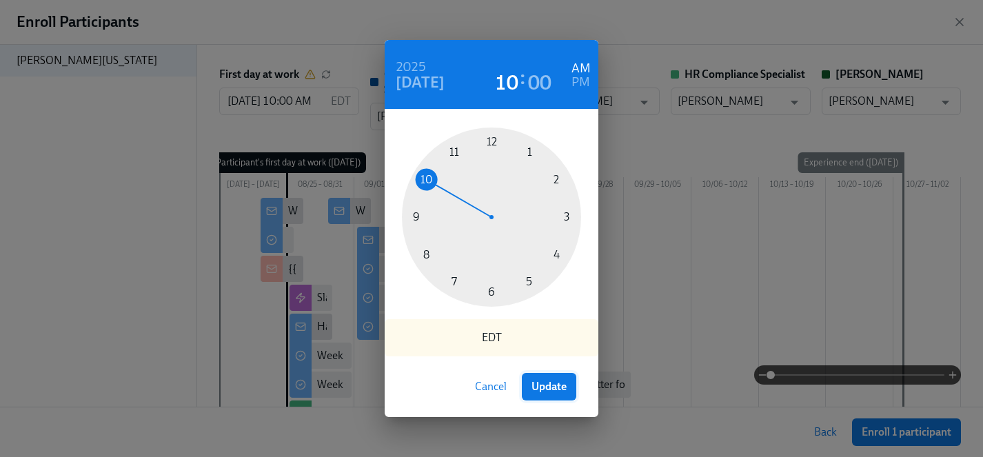
click at [557, 385] on span "Update" at bounding box center [548, 387] width 35 height 14
type input "[DATE] 10:00 AM"
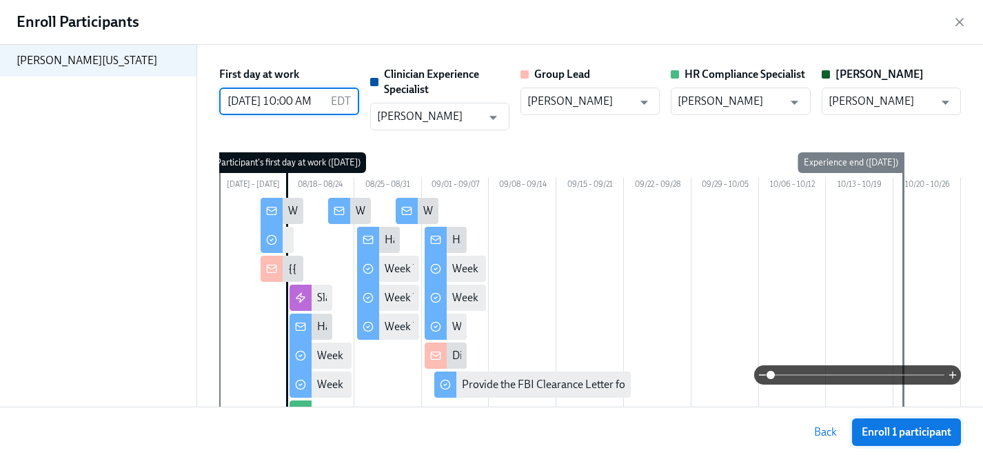
click at [900, 431] on span "Enroll 1 participant" at bounding box center [906, 432] width 90 height 14
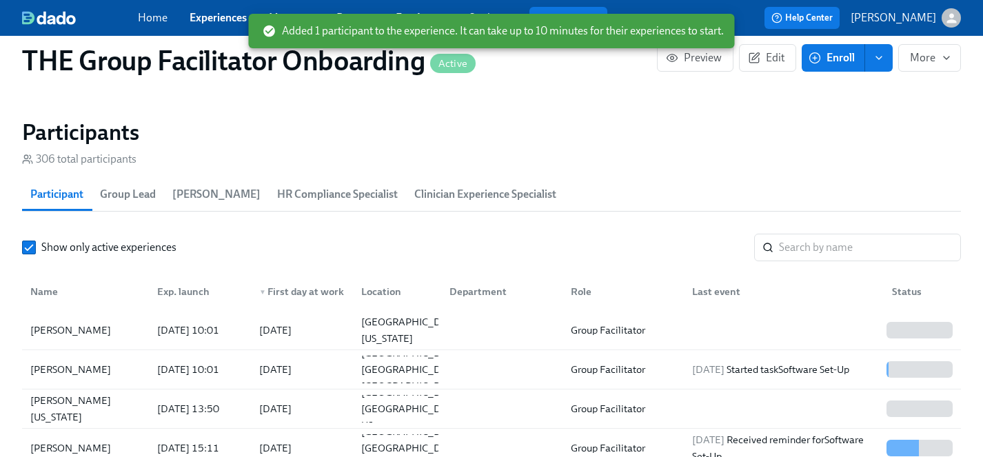
scroll to position [1259, 0]
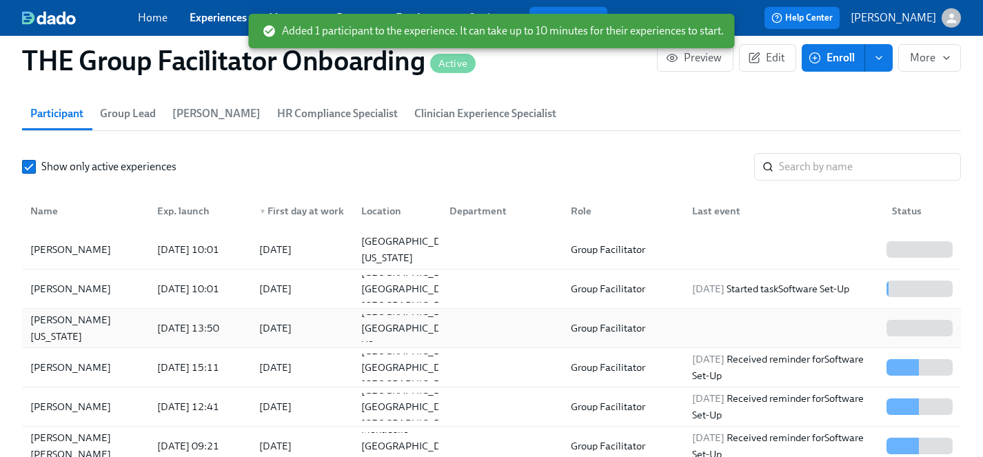
click at [83, 333] on div "[PERSON_NAME][US_STATE]" at bounding box center [85, 327] width 121 height 33
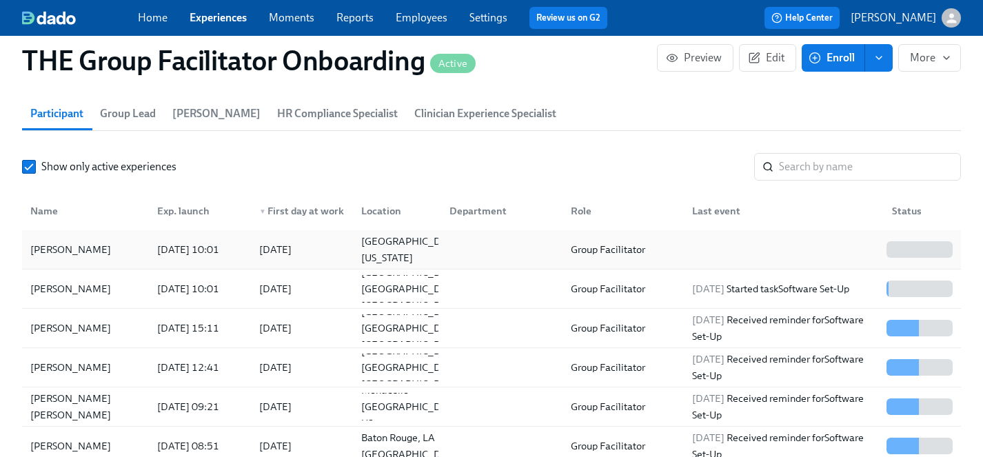
click at [71, 249] on div "[PERSON_NAME]" at bounding box center [71, 249] width 92 height 17
click at [422, 17] on link "Employees" at bounding box center [422, 17] width 52 height 13
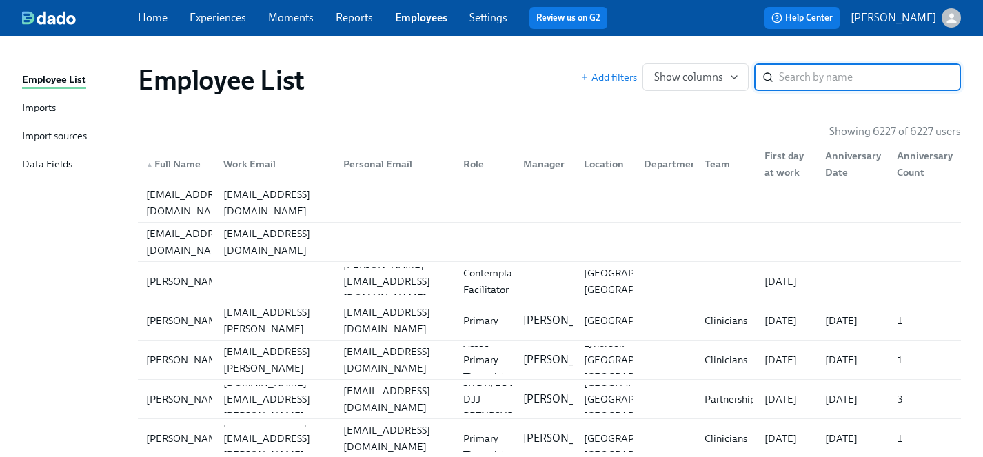
click at [33, 166] on div "Data Fields" at bounding box center [47, 164] width 50 height 17
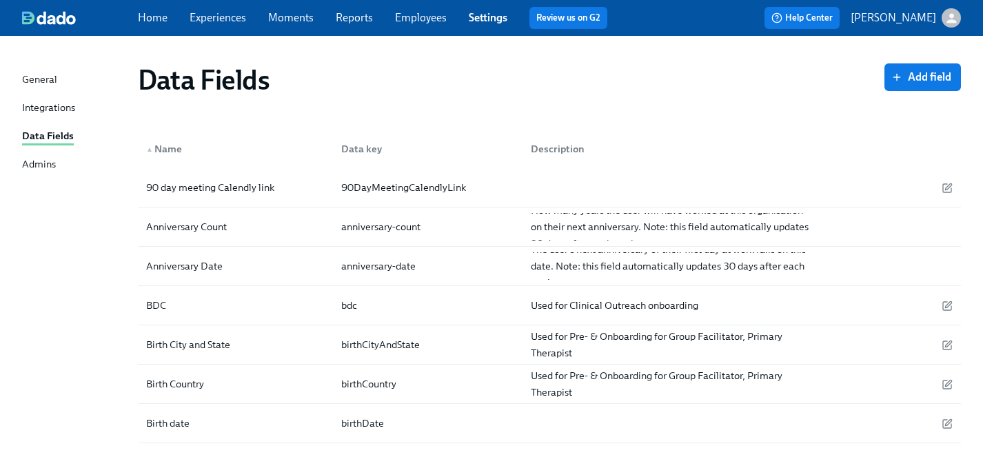
click at [41, 162] on div "Admins" at bounding box center [39, 164] width 34 height 17
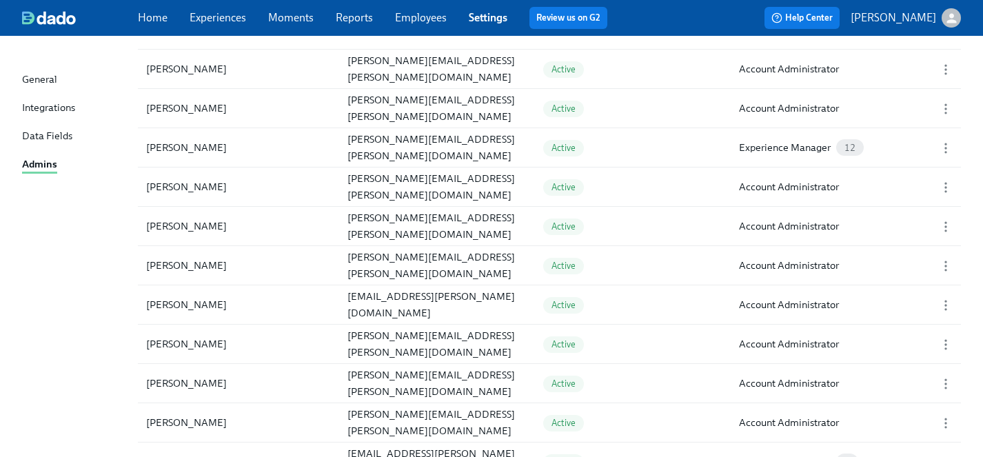
scroll to position [184, 0]
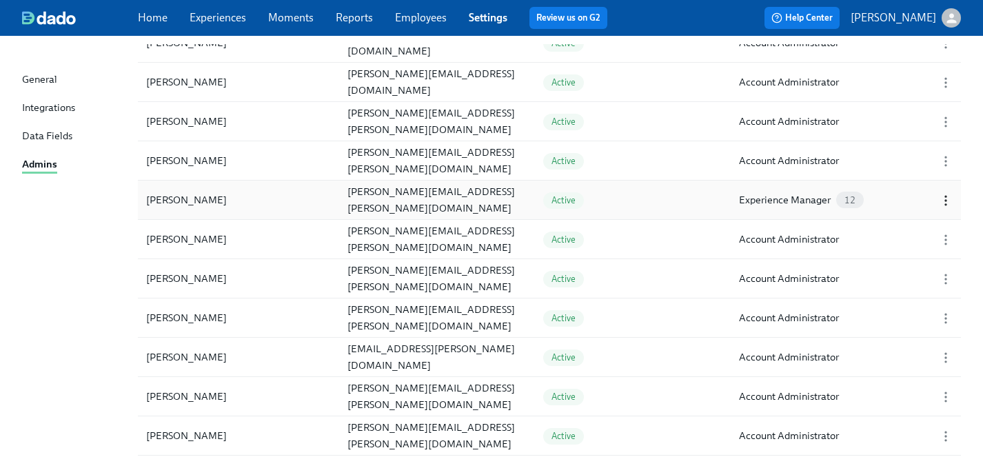
click at [946, 199] on icon "button" at bounding box center [946, 201] width 14 height 14
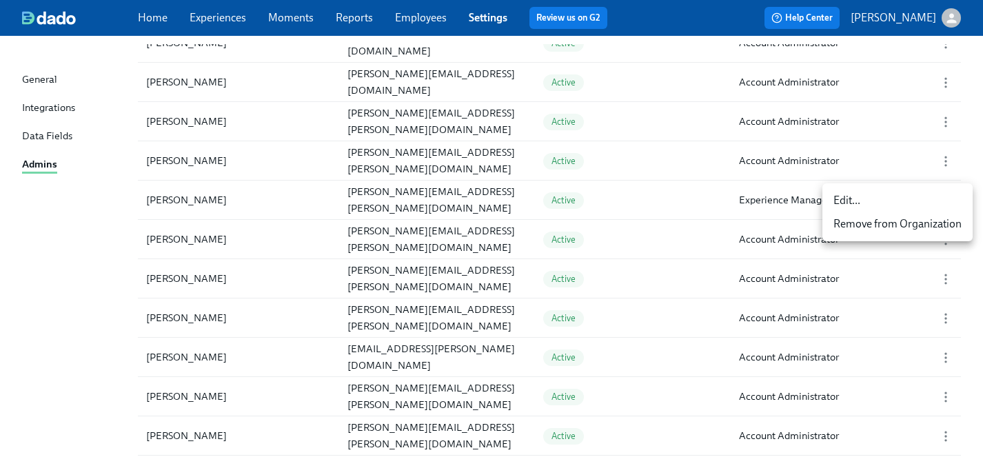
click at [846, 205] on div "Edit..." at bounding box center [846, 200] width 27 height 15
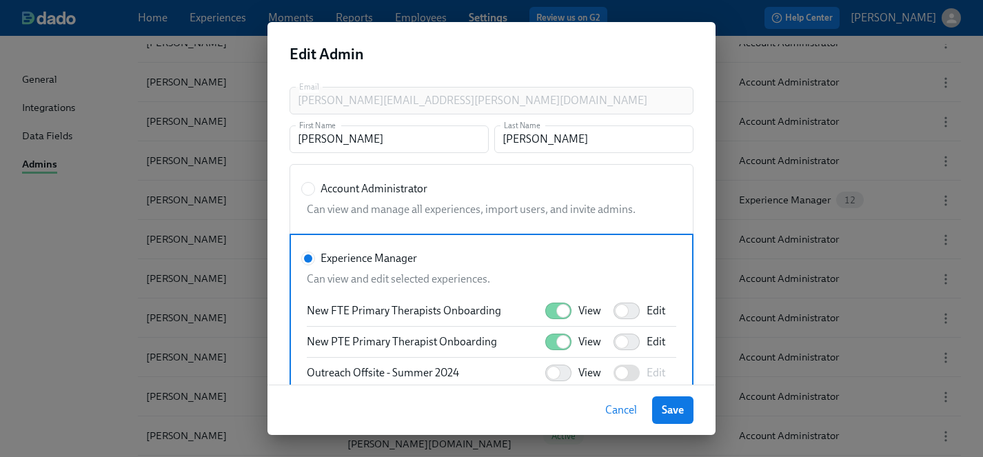
scroll to position [1365, 0]
click at [611, 413] on span "Cancel" at bounding box center [621, 410] width 32 height 14
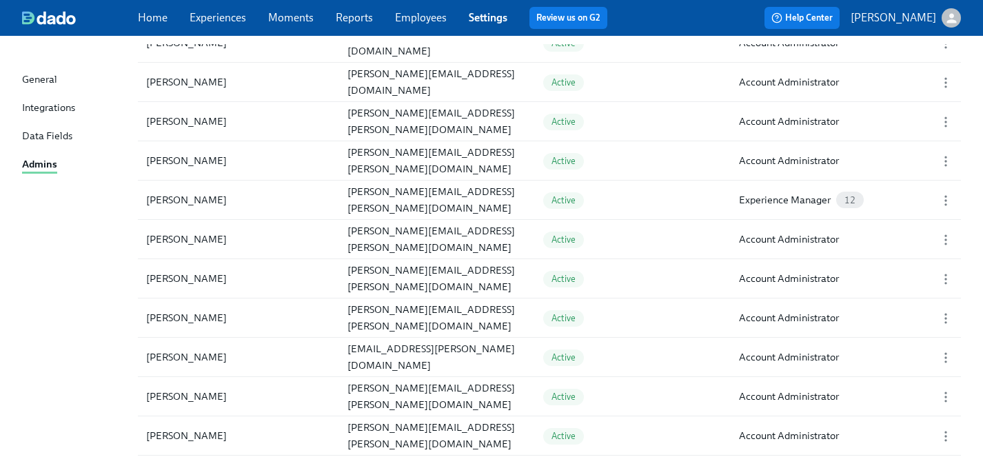
click at [229, 16] on link "Experiences" at bounding box center [218, 17] width 57 height 13
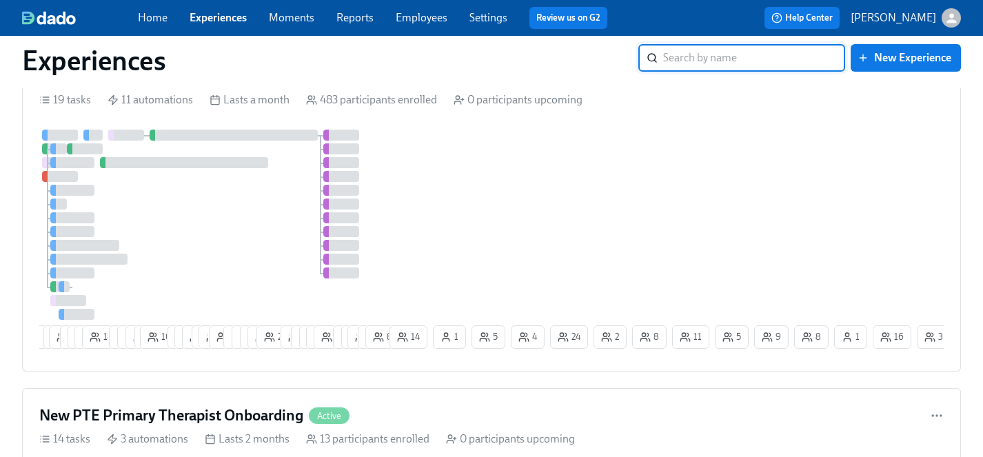
scroll to position [2568, 0]
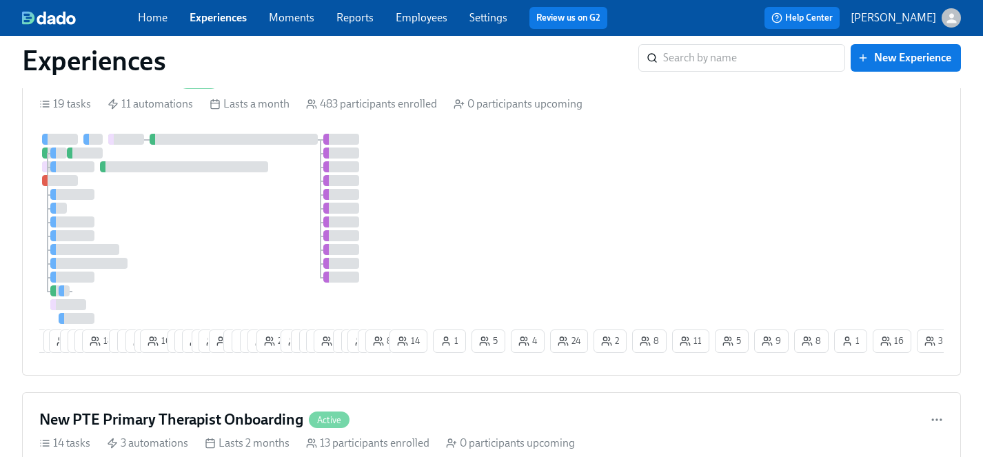
click at [229, 228] on div at bounding box center [212, 229] width 347 height 190
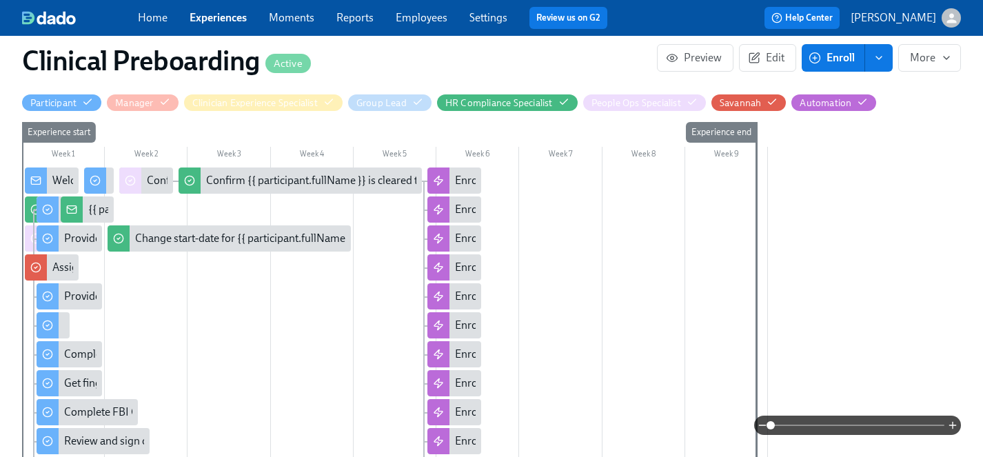
scroll to position [544, 0]
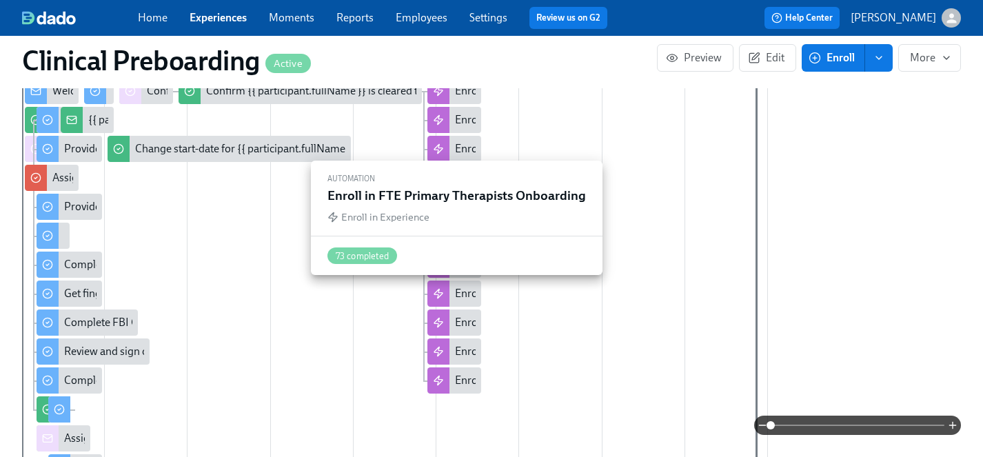
click at [467, 294] on div "Enroll in FTE Primary Therapists Onboarding" at bounding box center [561, 293] width 212 height 15
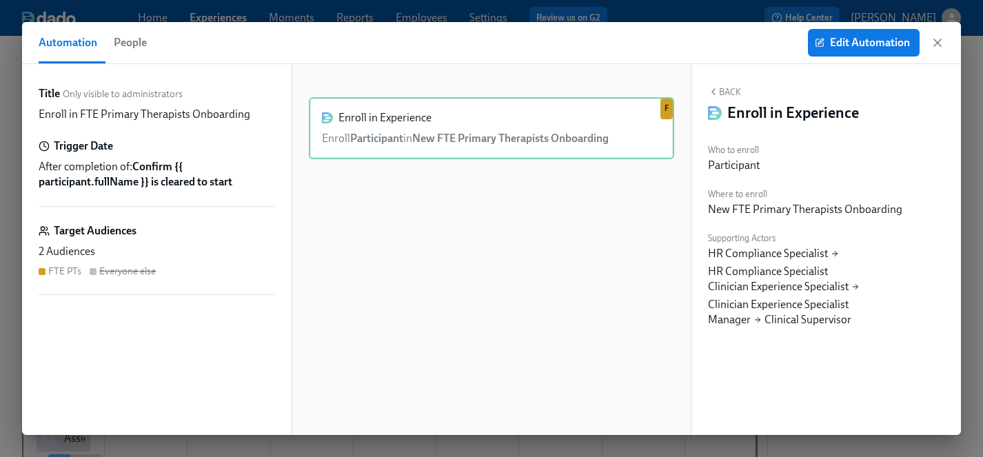
click at [127, 258] on div "2 Audiences" at bounding box center [157, 251] width 236 height 15
click at [844, 43] on span "Edit Automation" at bounding box center [863, 43] width 92 height 14
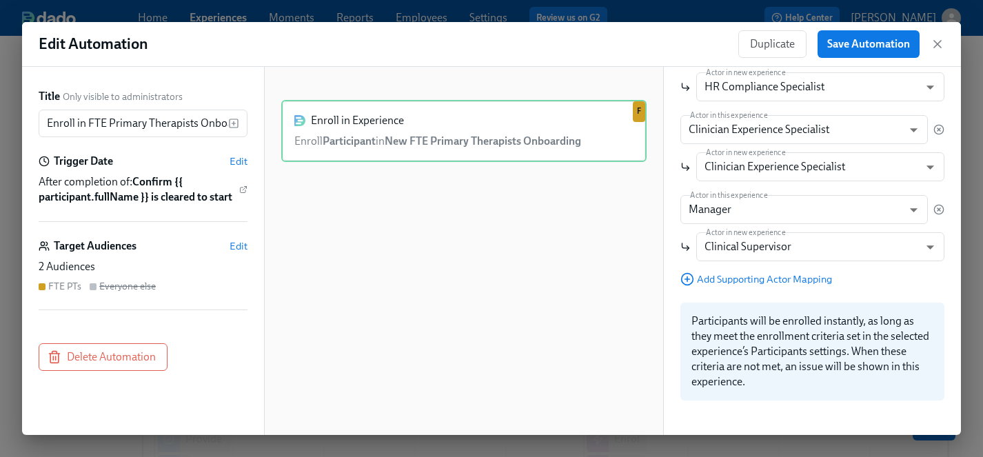
scroll to position [216, 0]
click at [130, 266] on div "2 Audiences" at bounding box center [143, 266] width 209 height 15
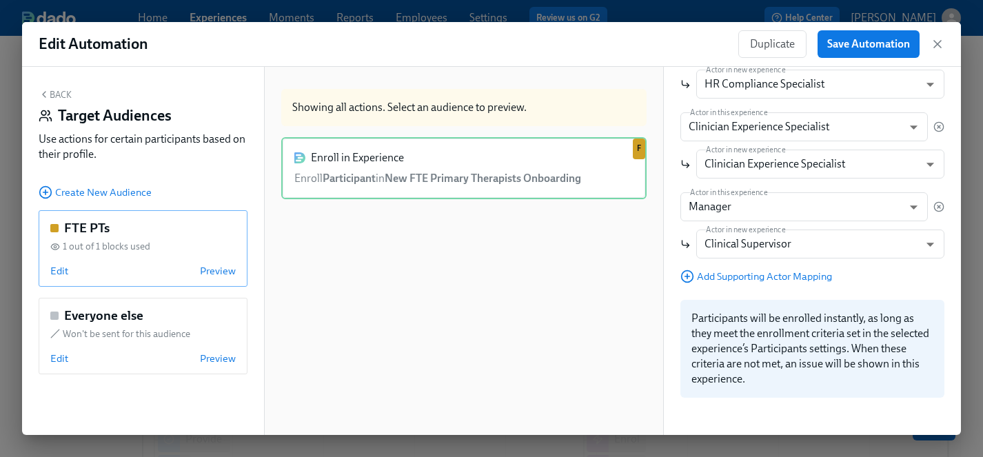
click at [191, 245] on div "1 out of 1 blocks used" at bounding box center [142, 246] width 185 height 13
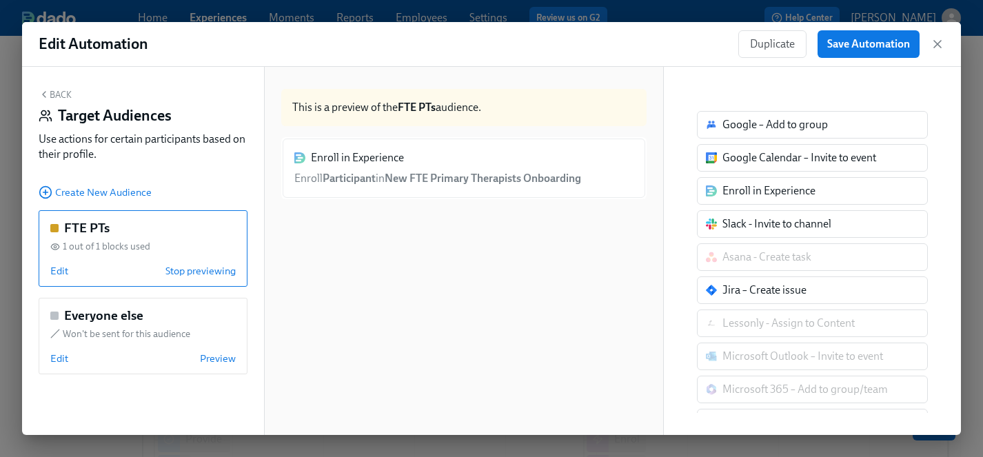
scroll to position [0, 0]
click at [61, 269] on span "Edit" at bounding box center [59, 271] width 18 height 14
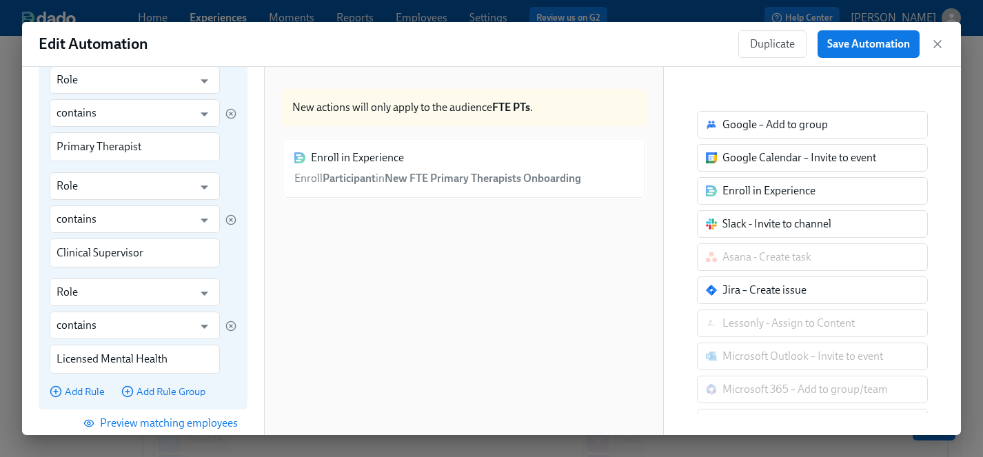
scroll to position [335, 0]
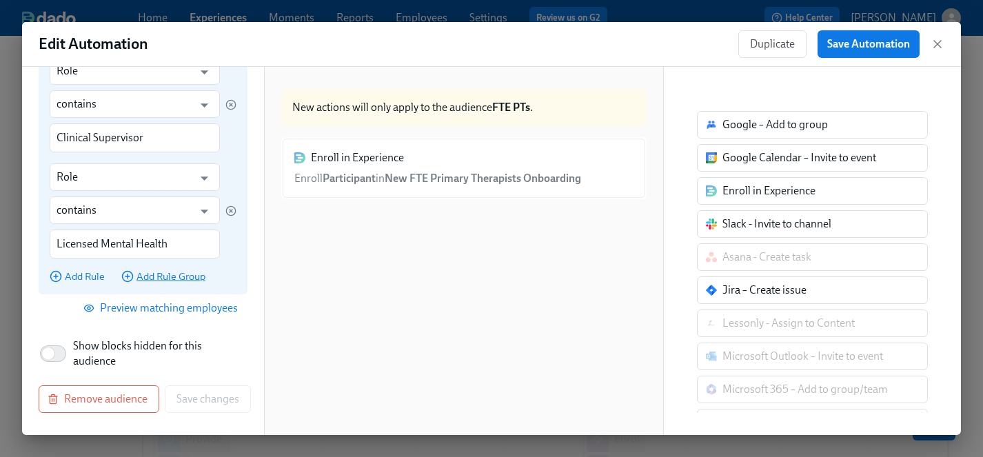
click at [145, 278] on span "Add Rule Group" at bounding box center [163, 276] width 84 height 14
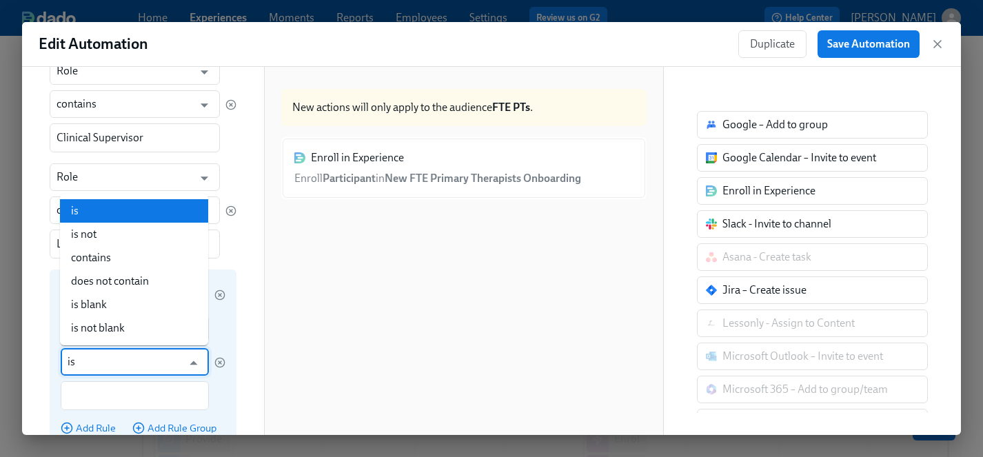
click at [175, 364] on input "is" at bounding box center [125, 362] width 114 height 28
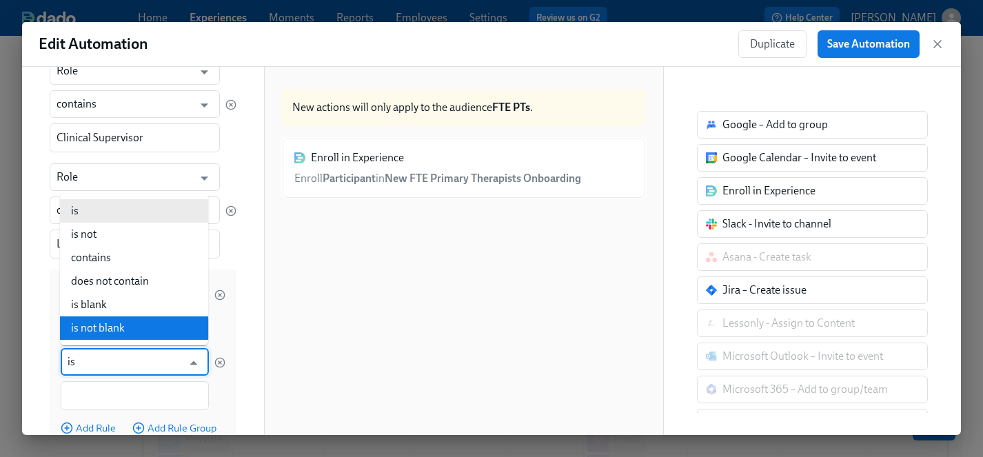
click at [247, 371] on div "Match any any ​ of these rules Role ​ contains ​ Primary Therapist ​ Role ​ con…" at bounding box center [143, 191] width 209 height 571
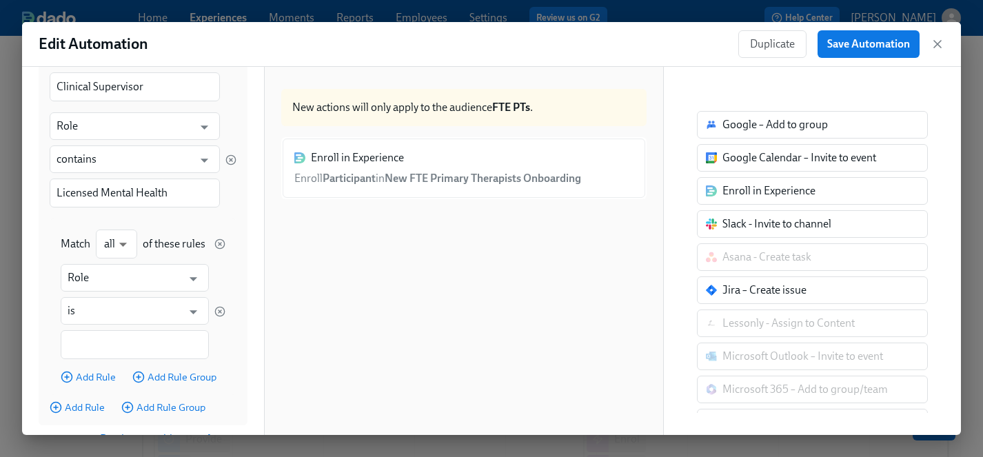
scroll to position [402, 0]
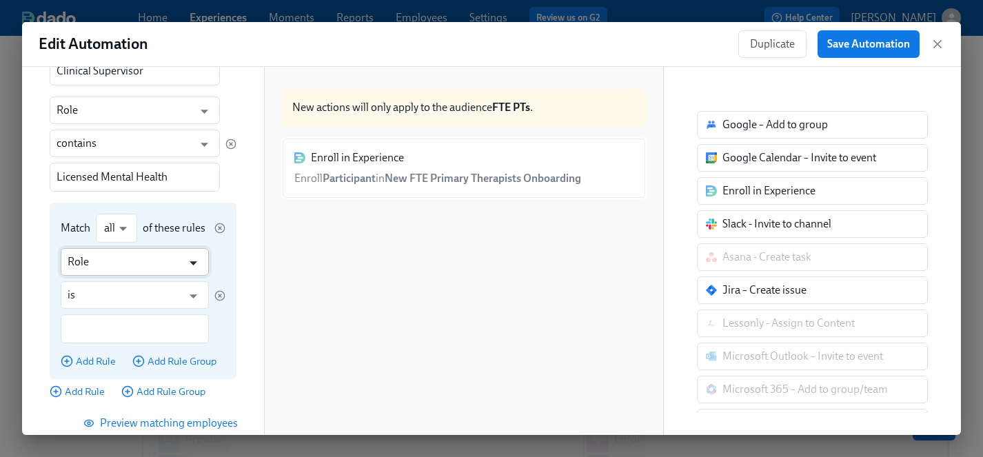
click at [194, 265] on icon "Open" at bounding box center [193, 263] width 19 height 19
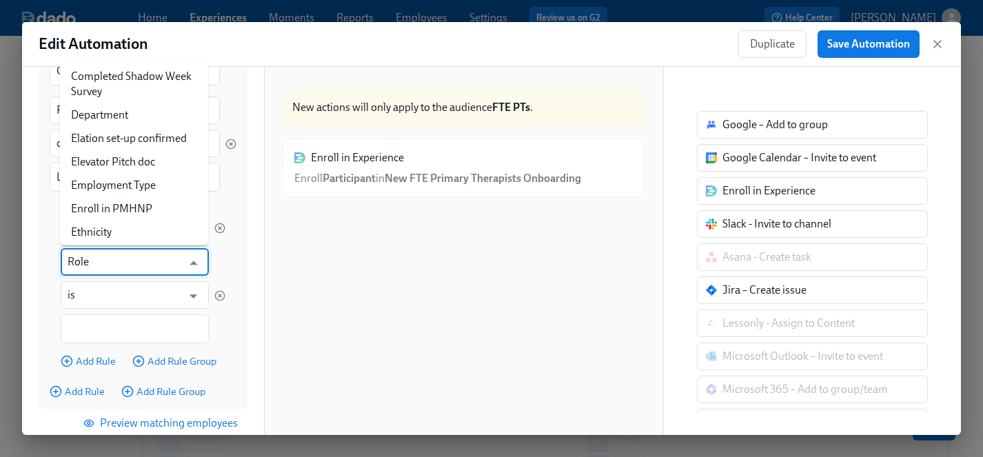
scroll to position [359, 0]
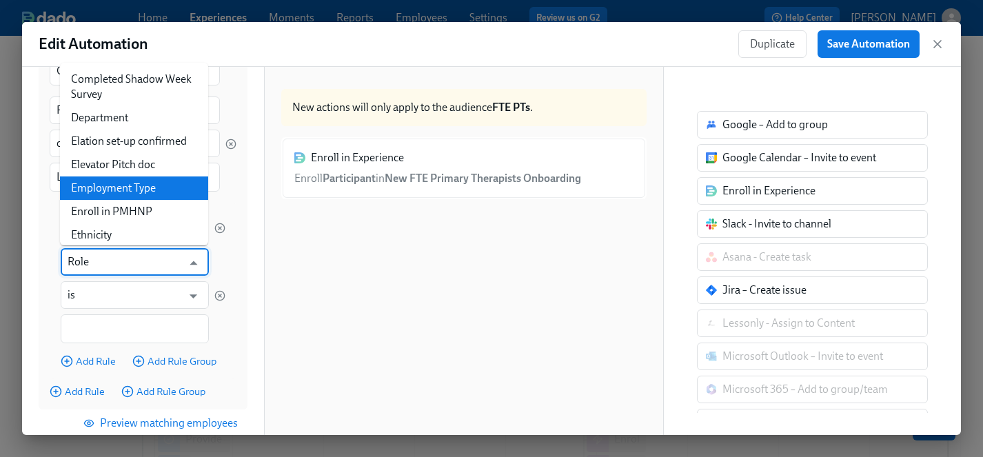
click at [124, 185] on li "Employment Type" at bounding box center [134, 187] width 148 height 23
type input "Employment Type"
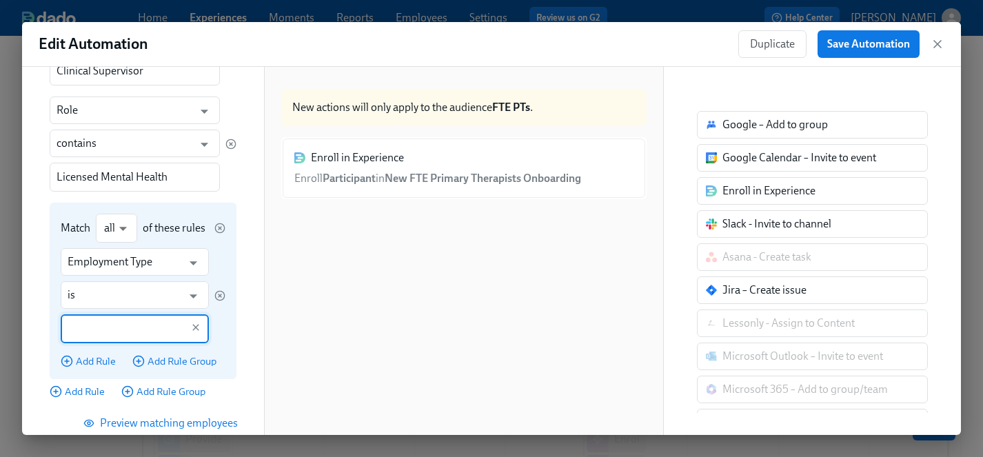
click at [140, 332] on input "text" at bounding box center [125, 328] width 114 height 29
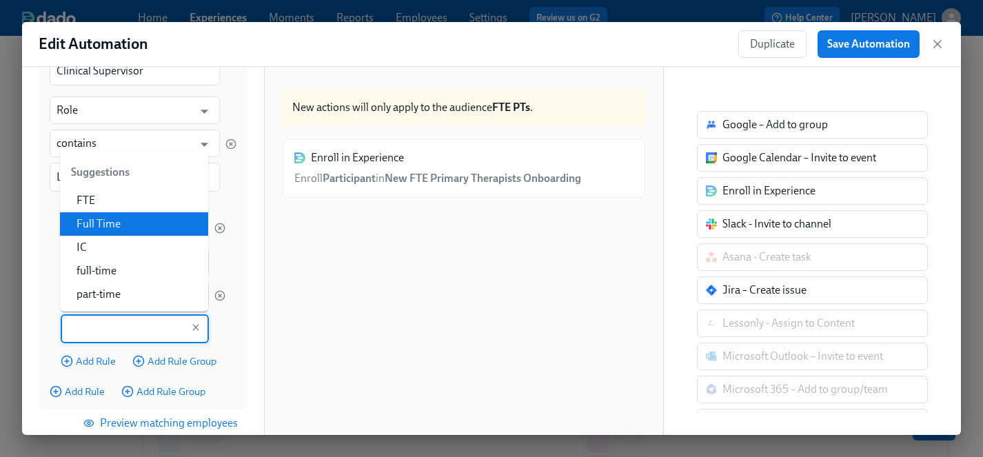
click at [116, 227] on li "Full Time" at bounding box center [134, 223] width 148 height 23
type input "Full Time"
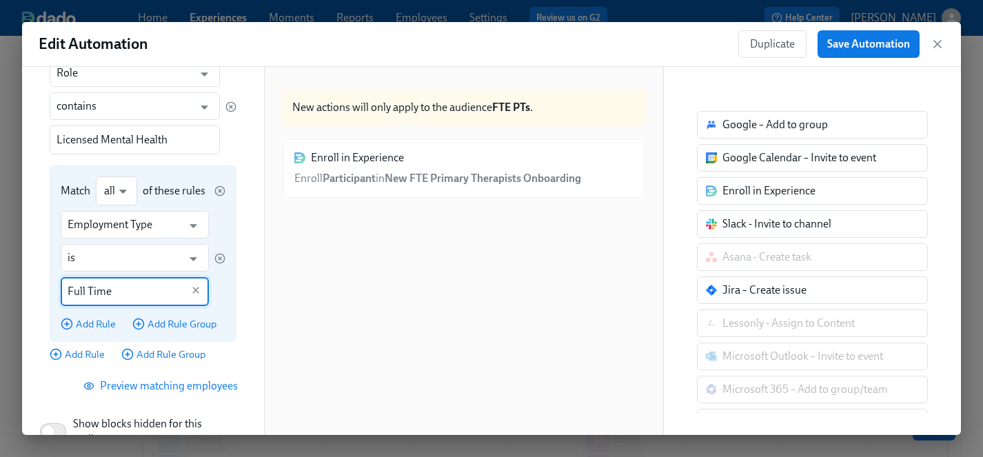
scroll to position [458, 0]
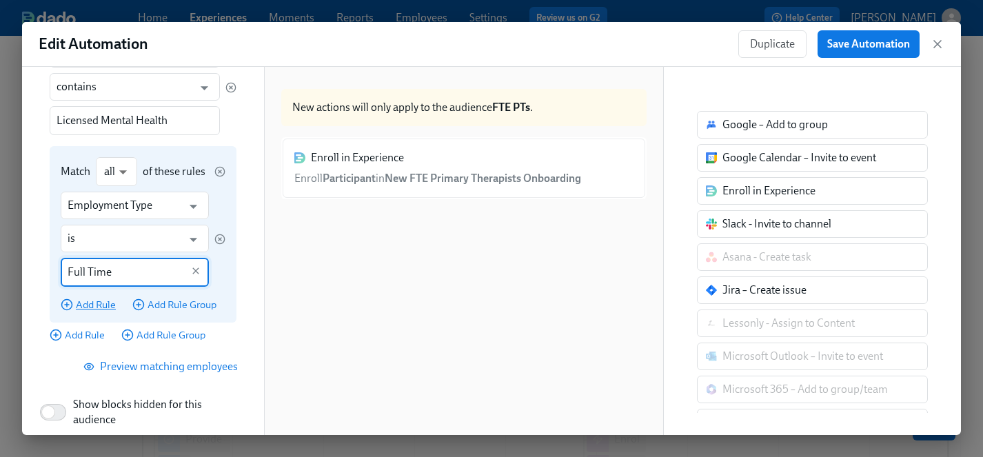
click at [88, 304] on span "Add Rule" at bounding box center [88, 305] width 55 height 14
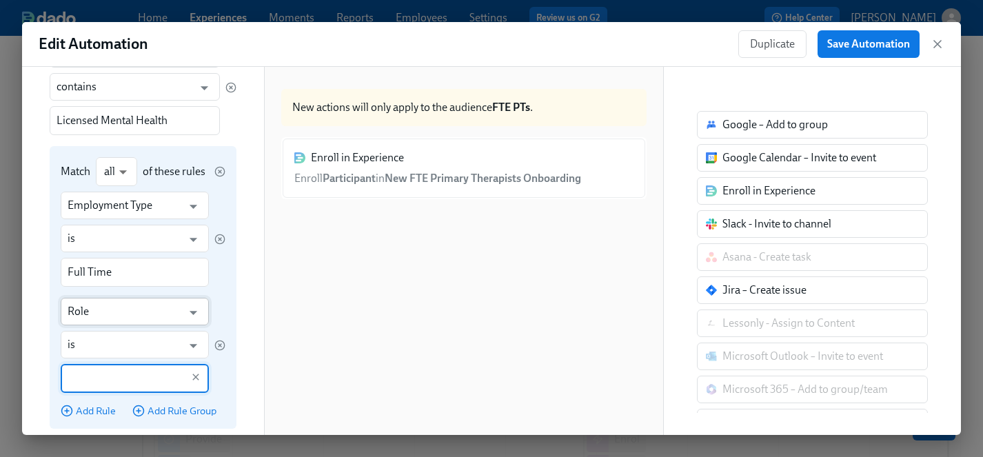
click at [114, 314] on input "Role" at bounding box center [125, 312] width 114 height 28
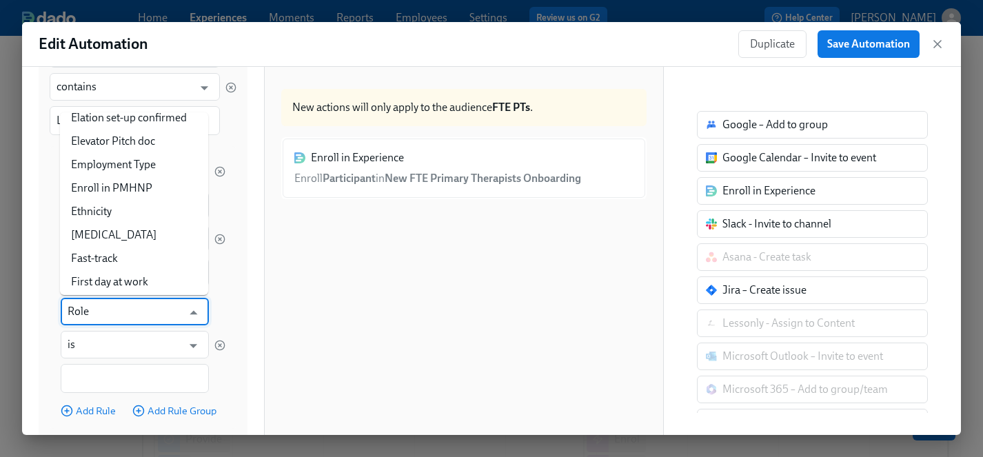
scroll to position [432, 0]
click at [131, 162] on li "Employment Type" at bounding box center [134, 164] width 148 height 23
type input "Employment Type"
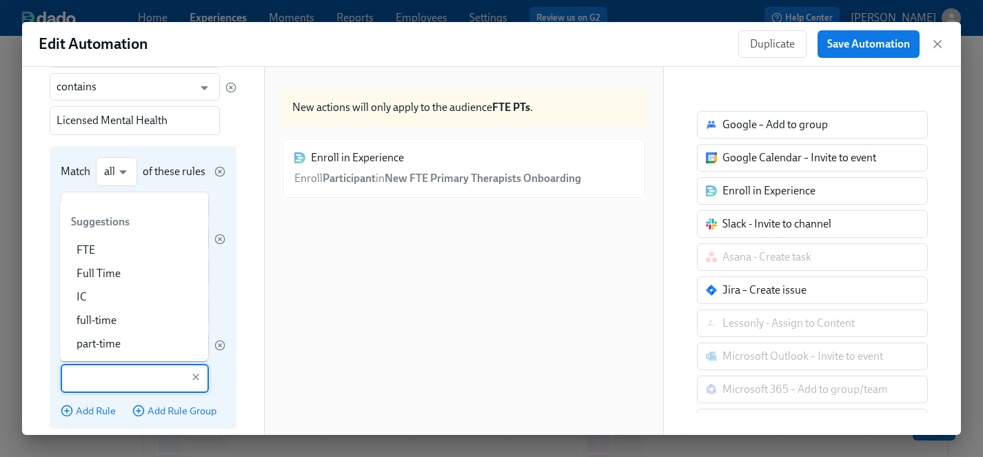
click at [93, 382] on input "text" at bounding box center [125, 378] width 114 height 29
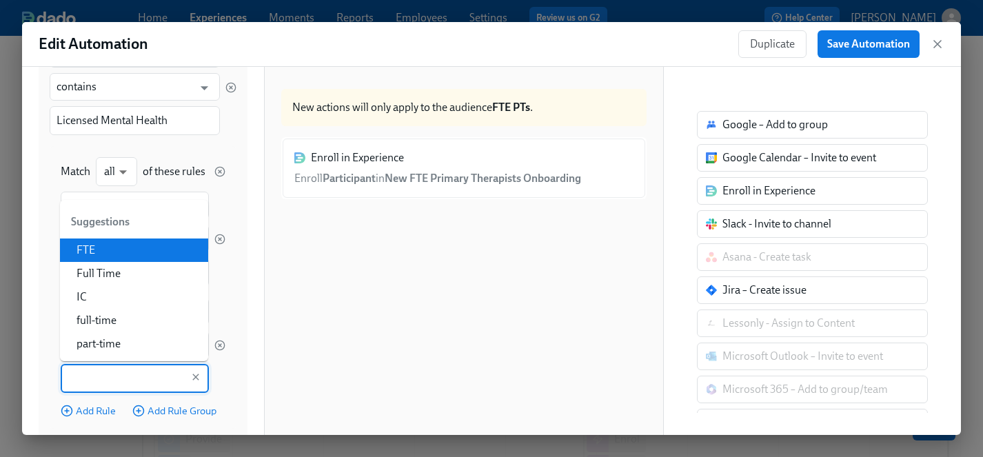
click at [107, 249] on li "FTE" at bounding box center [134, 249] width 148 height 23
type input "FTE"
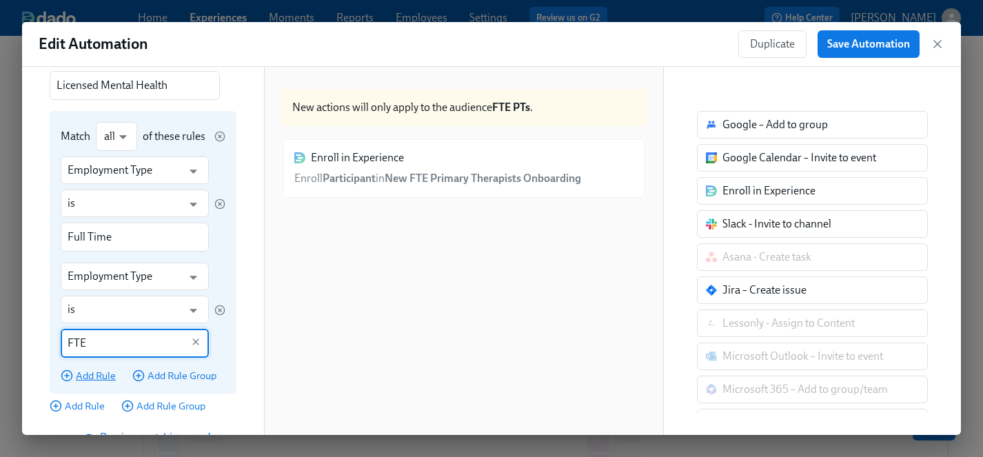
click at [105, 374] on span "Add Rule" at bounding box center [88, 376] width 55 height 14
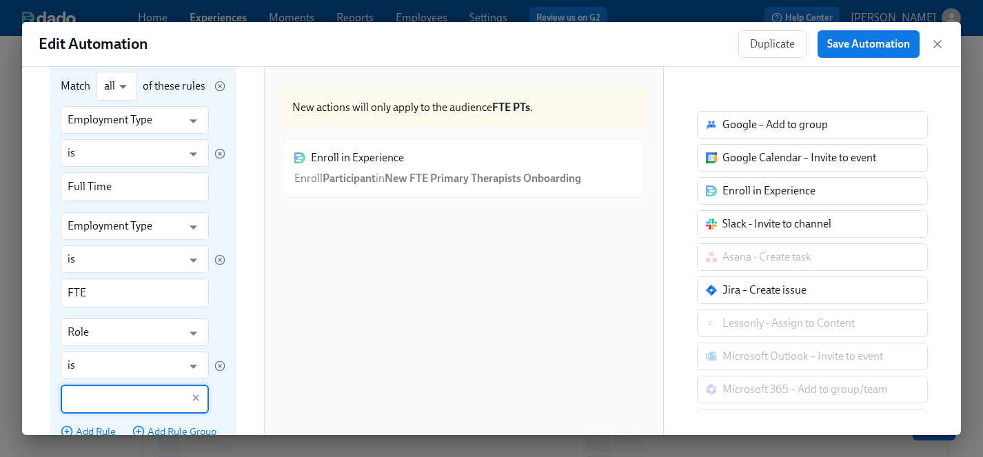
scroll to position [542, 0]
click at [123, 84] on body "Home Experiences Moments Reports Employees Settings Review us on G2 Help Center…" at bounding box center [491, 422] width 983 height 845
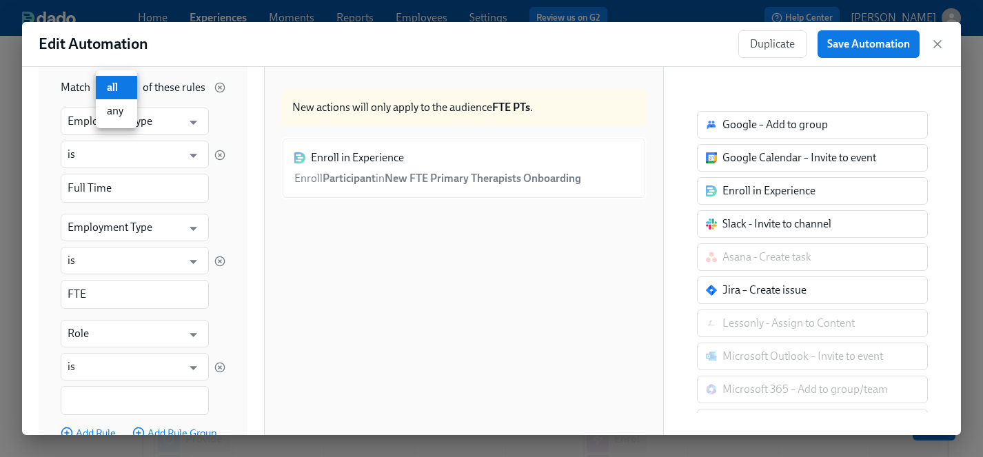
click at [121, 109] on li "any" at bounding box center [116, 110] width 41 height 23
type input "any"
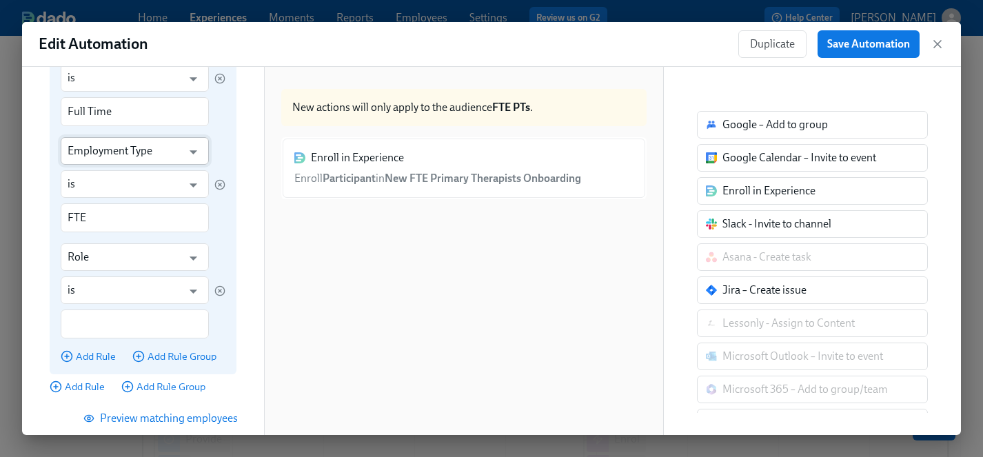
scroll to position [624, 0]
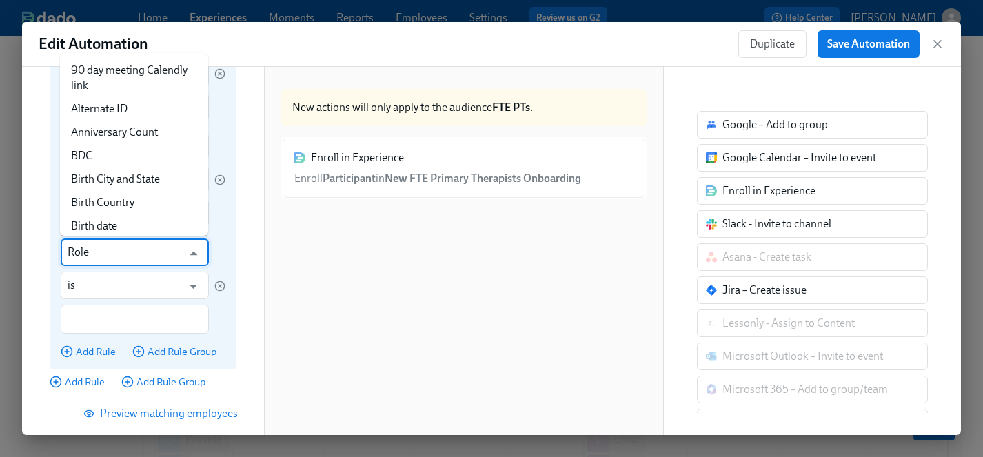
click at [116, 256] on input "Role" at bounding box center [125, 252] width 114 height 28
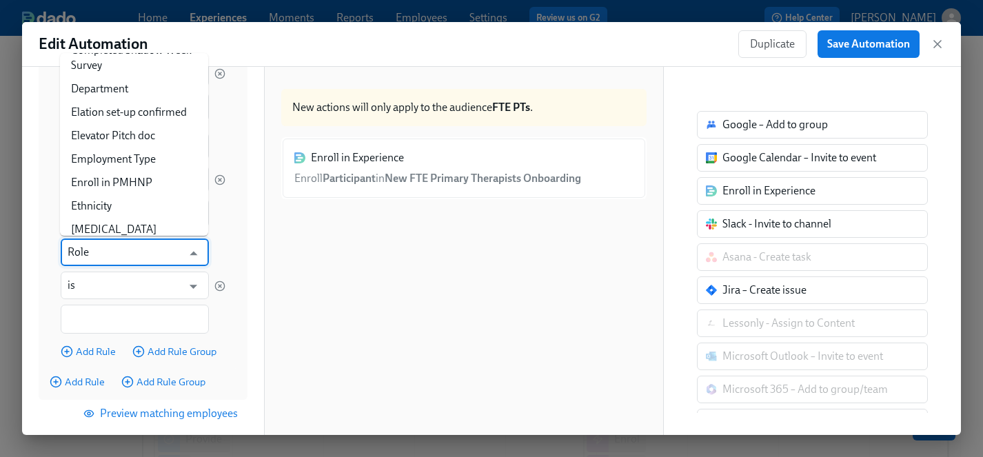
scroll to position [373, 0]
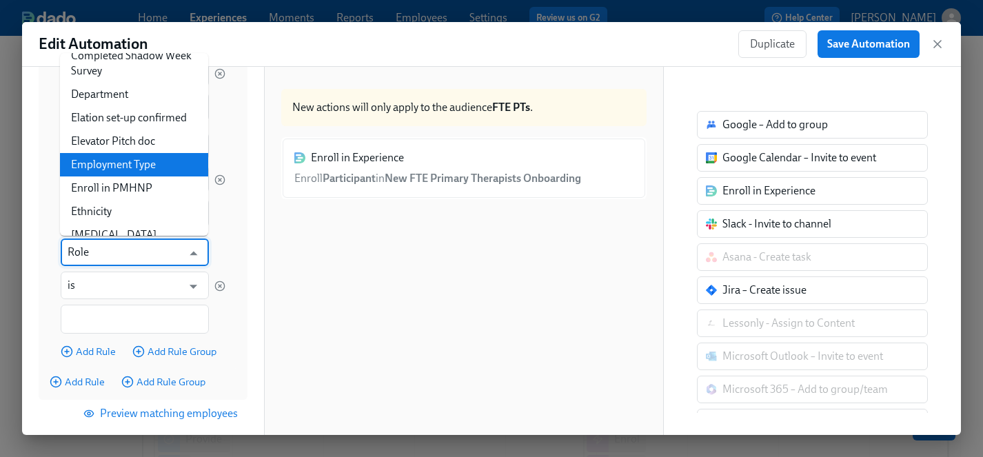
click at [131, 163] on li "Employment Type" at bounding box center [134, 164] width 148 height 23
type input "Employment Type"
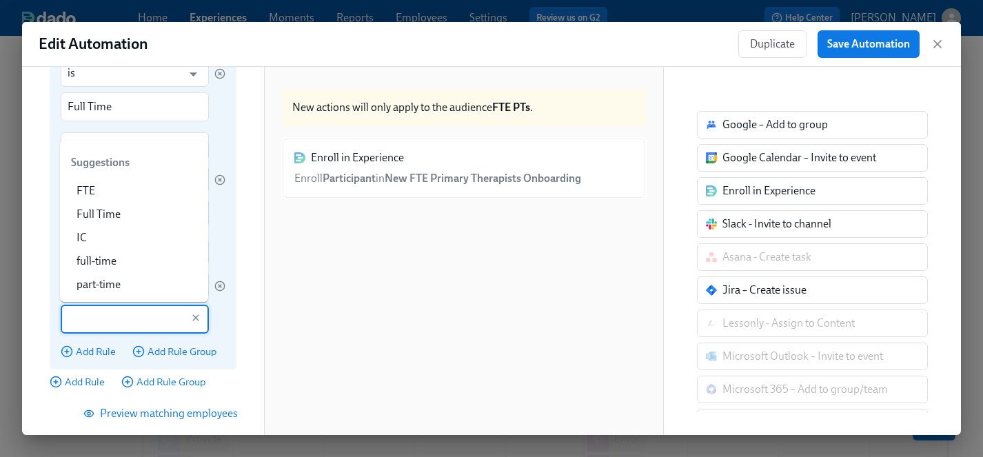
click at [102, 325] on input "text" at bounding box center [125, 319] width 114 height 29
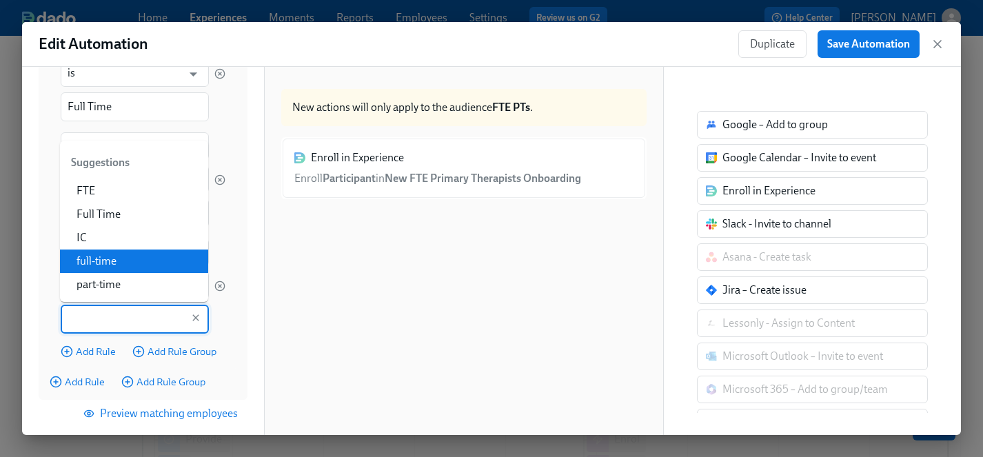
click at [113, 267] on li "full-time" at bounding box center [134, 260] width 148 height 23
type input "full-time"
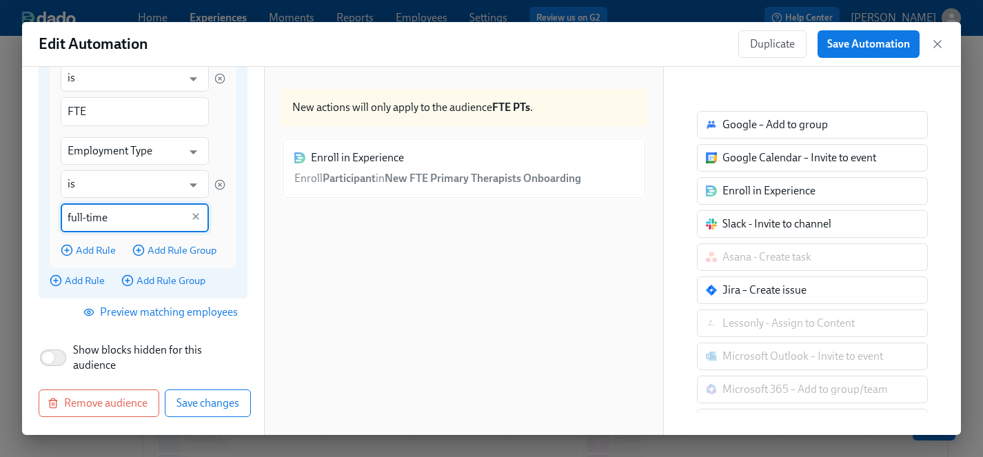
scroll to position [729, 0]
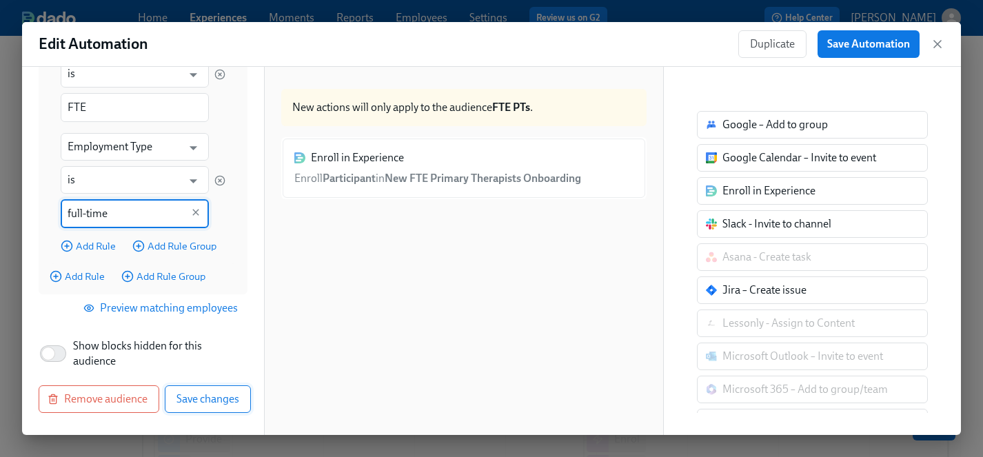
click at [208, 402] on span "Save changes" at bounding box center [207, 399] width 63 height 14
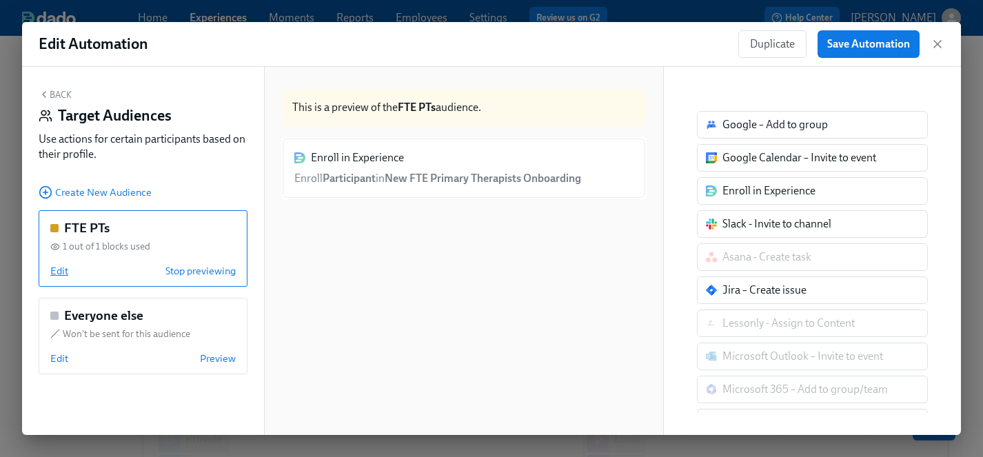
click at [59, 273] on span "Edit" at bounding box center [59, 271] width 18 height 14
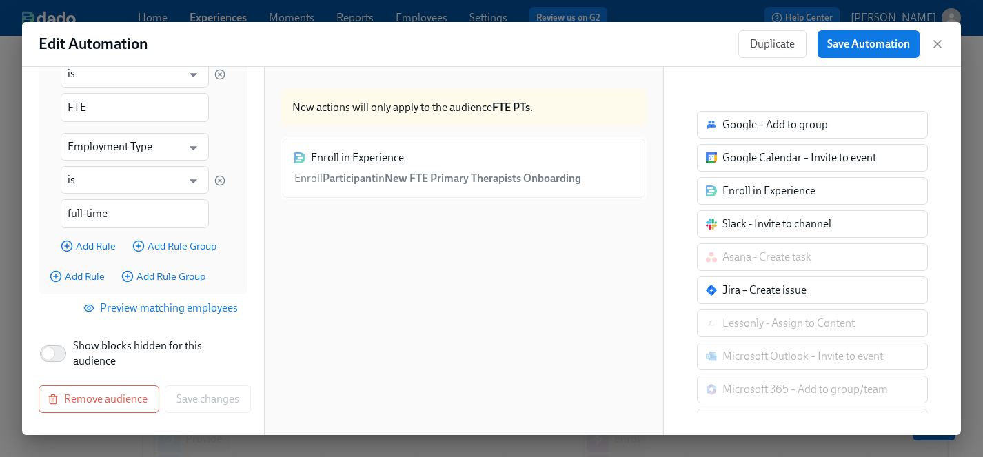
click at [158, 308] on span "Preview matching employees" at bounding box center [162, 308] width 152 height 14
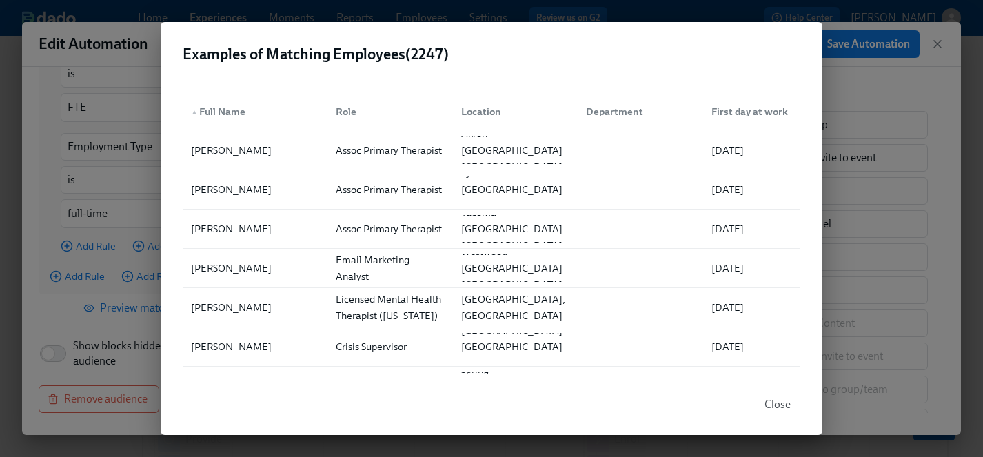
click at [777, 405] on span "Close" at bounding box center [777, 405] width 26 height 14
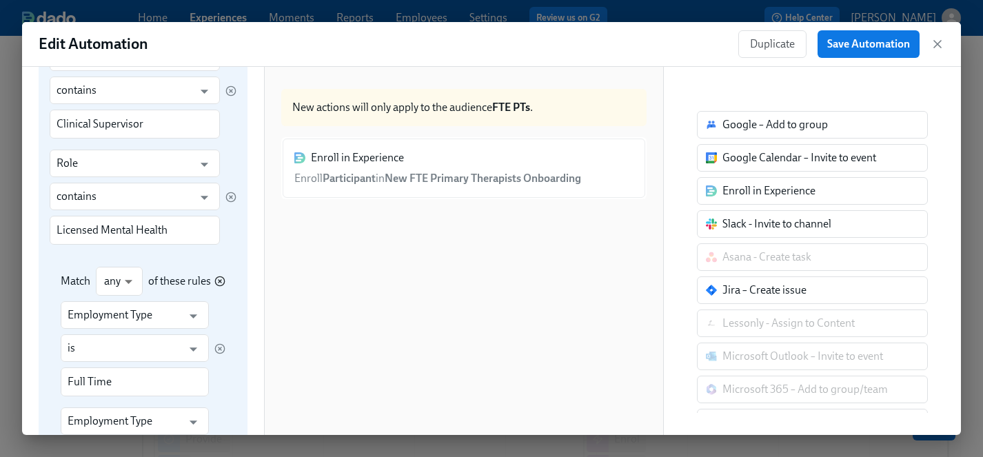
scroll to position [354, 0]
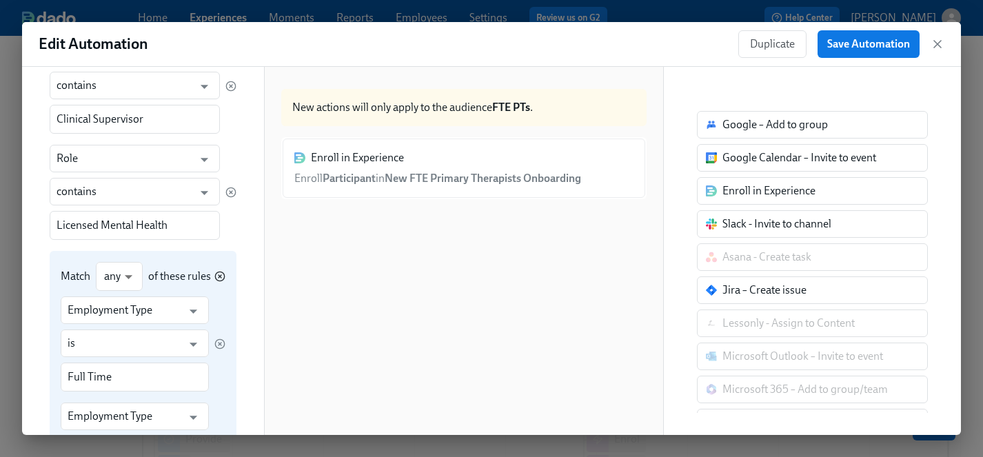
click at [222, 276] on icon "button" at bounding box center [219, 276] width 11 height 11
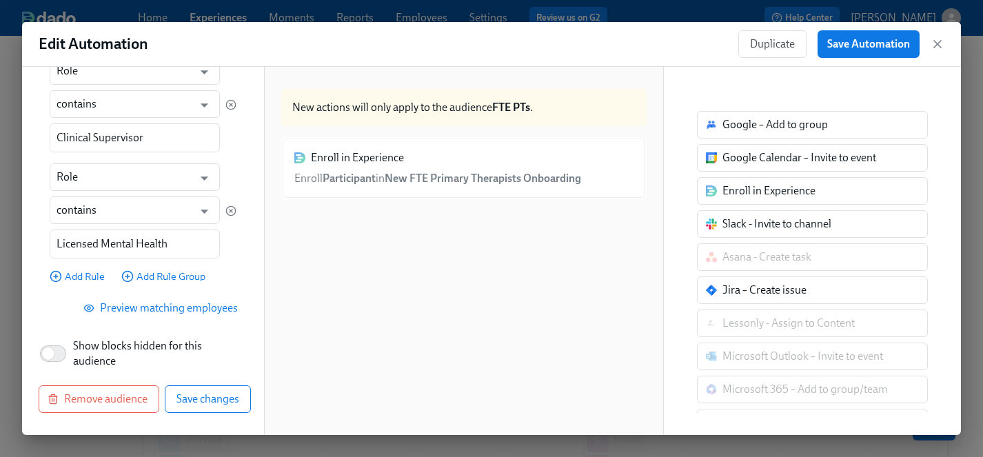
click at [191, 307] on span "Preview matching employees" at bounding box center [162, 308] width 152 height 14
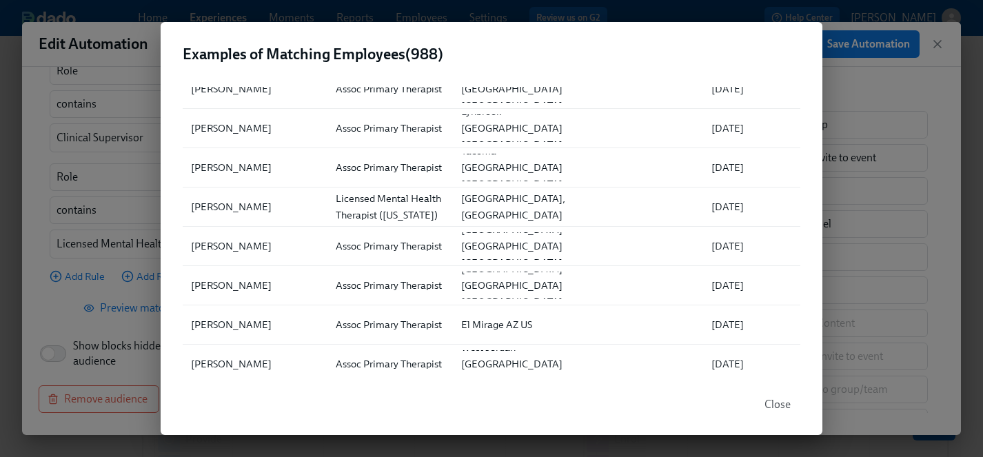
scroll to position [0, 0]
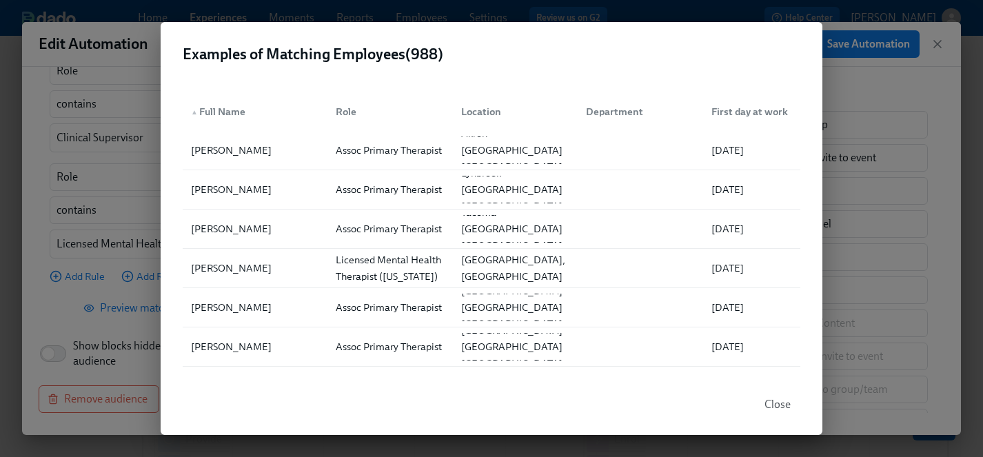
click at [781, 409] on span "Close" at bounding box center [777, 405] width 26 height 14
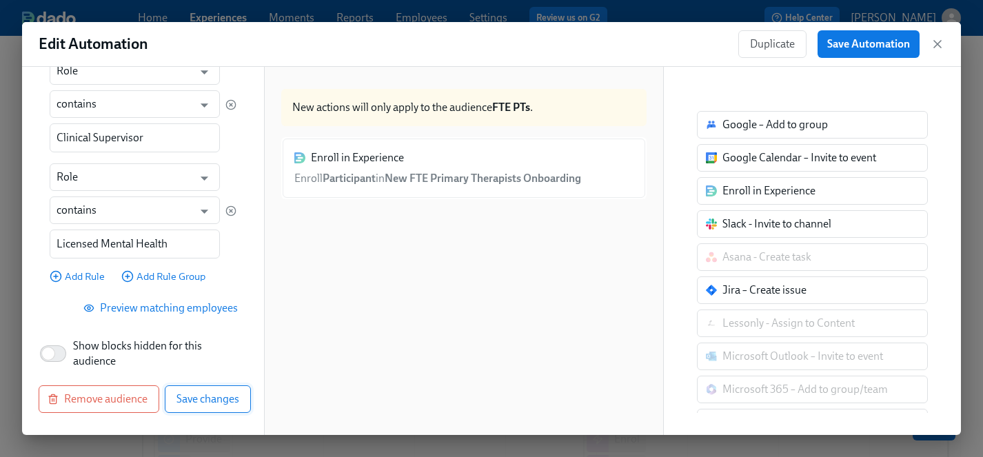
click at [219, 401] on span "Save changes" at bounding box center [207, 399] width 63 height 14
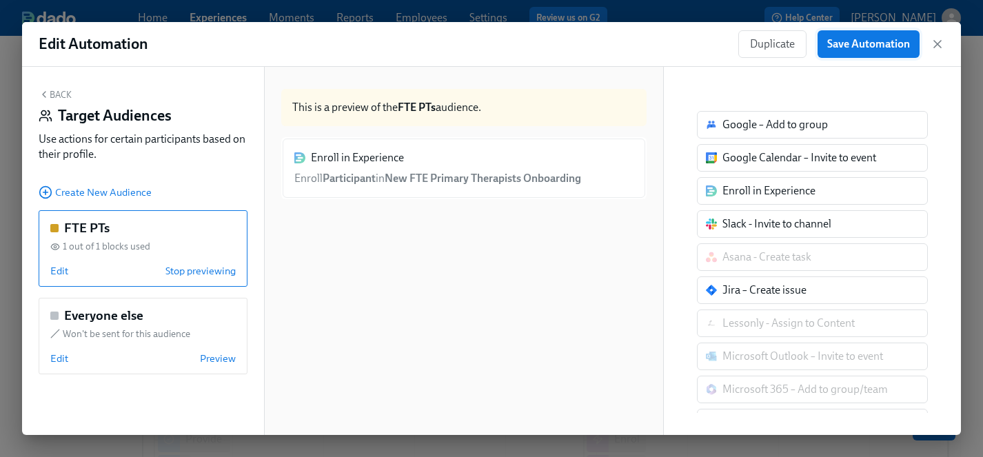
click at [879, 49] on span "Save Automation" at bounding box center [868, 44] width 83 height 14
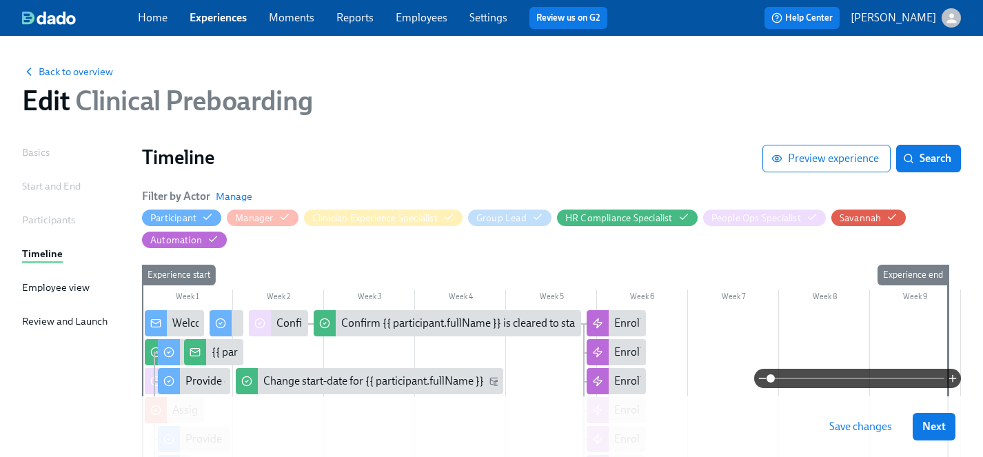
click at [859, 429] on span "Save changes" at bounding box center [860, 427] width 63 height 14
click at [924, 427] on span "Next" at bounding box center [933, 427] width 23 height 14
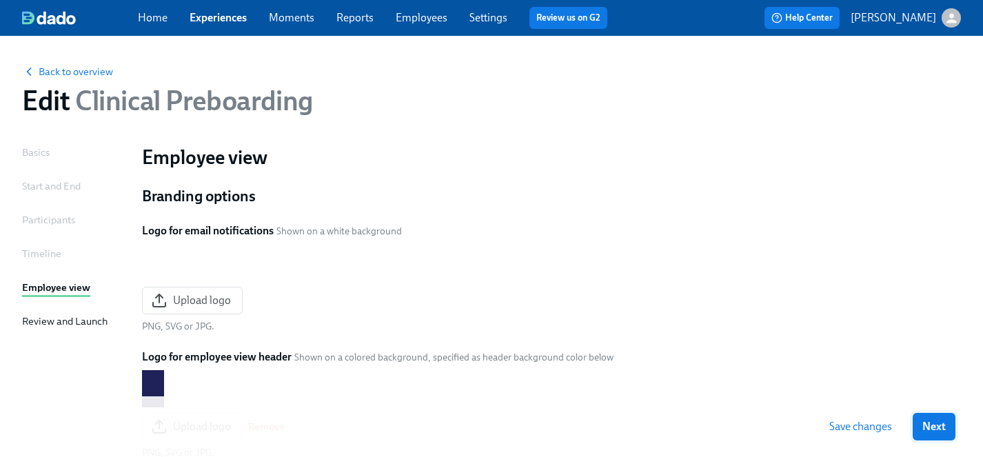
click at [924, 427] on span "Next" at bounding box center [933, 427] width 23 height 14
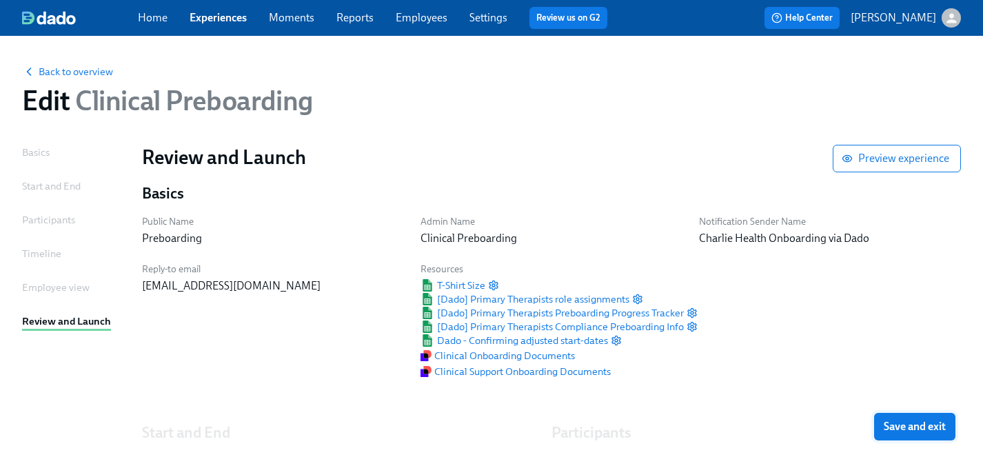
click at [924, 427] on span "Save and exit" at bounding box center [914, 427] width 62 height 14
